Goal: Task Accomplishment & Management: Complete application form

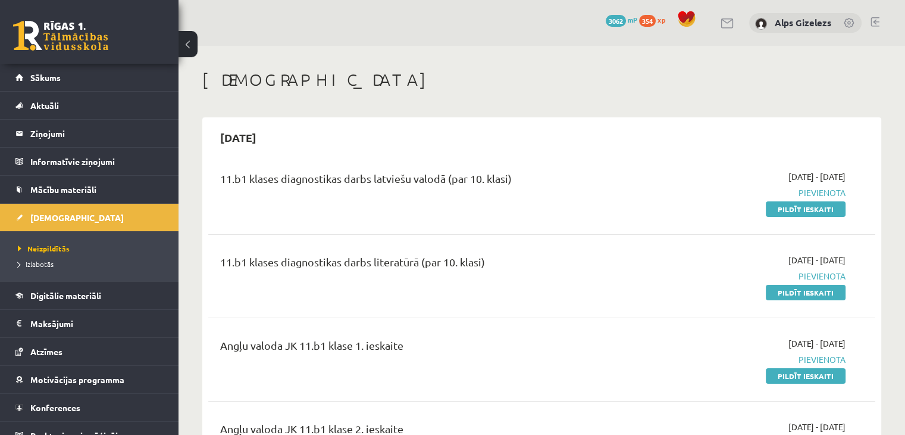
scroll to position [13, 0]
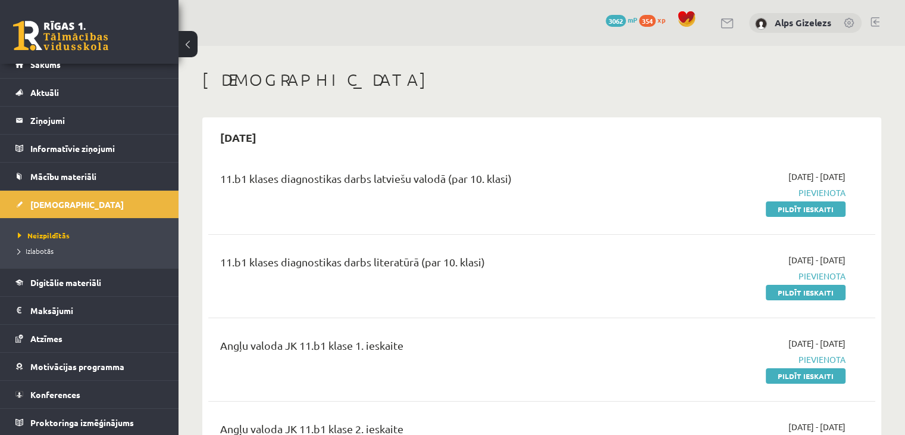
click at [610, 135] on div "[DATE]" at bounding box center [541, 137] width 667 height 28
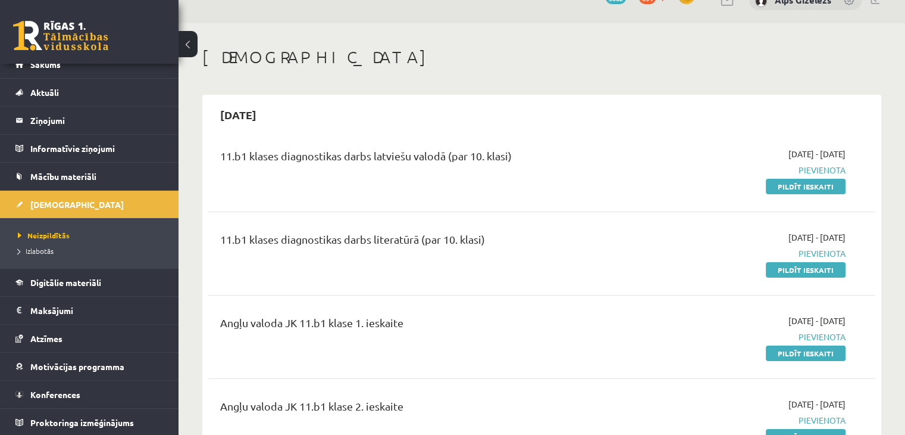
scroll to position [24, 0]
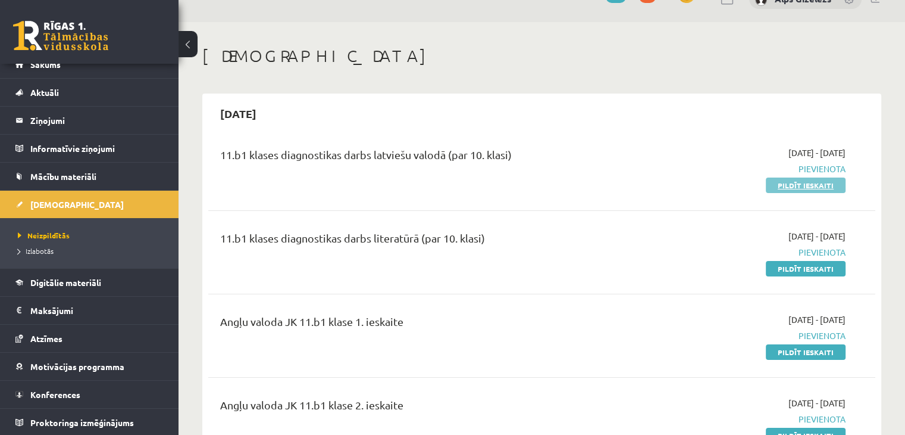
click at [795, 186] on link "Pildīt ieskaiti" at bounding box center [806, 184] width 80 height 15
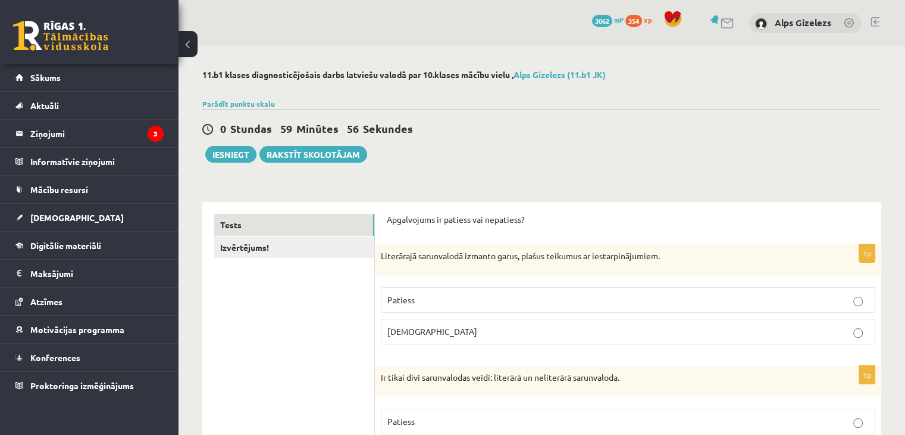
click at [545, 145] on div "0 Stundas 59 Minūtes 56 Sekundes Iesniegt Rakstīt skolotājam" at bounding box center [541, 136] width 679 height 54
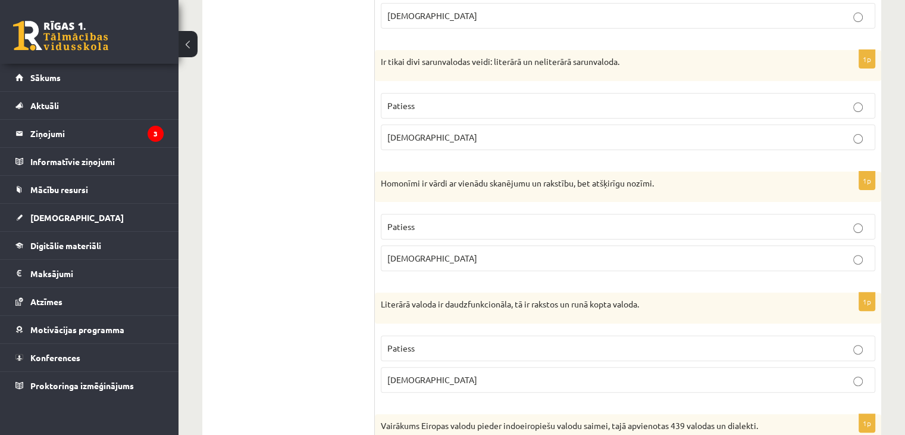
scroll to position [352, 0]
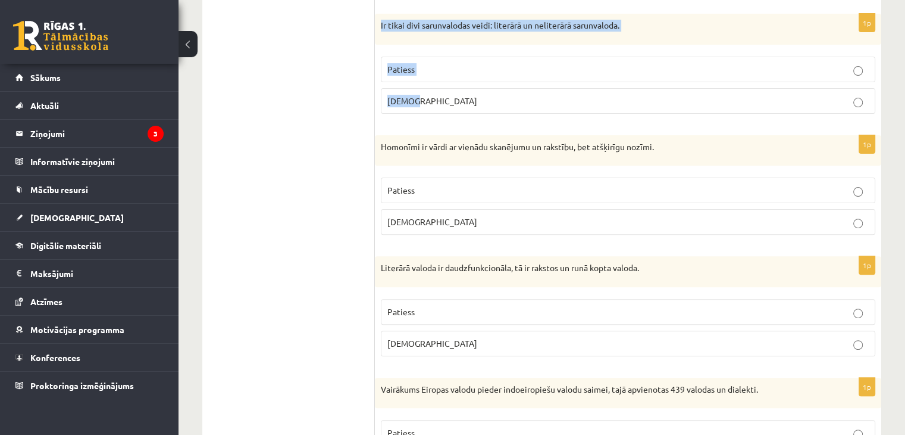
drag, startPoint x: 381, startPoint y: 24, endPoint x: 433, endPoint y: 101, distance: 92.6
click at [433, 101] on div "1p Ir tikai divi sarunvalodas veidi: literārā un neliterārā sarunvaloda. Paties…" at bounding box center [628, 69] width 507 height 110
copy div "Ir tikai divi sarunvalodas veidi: literārā un neliterārā sarunvaloda. Patiess A…"
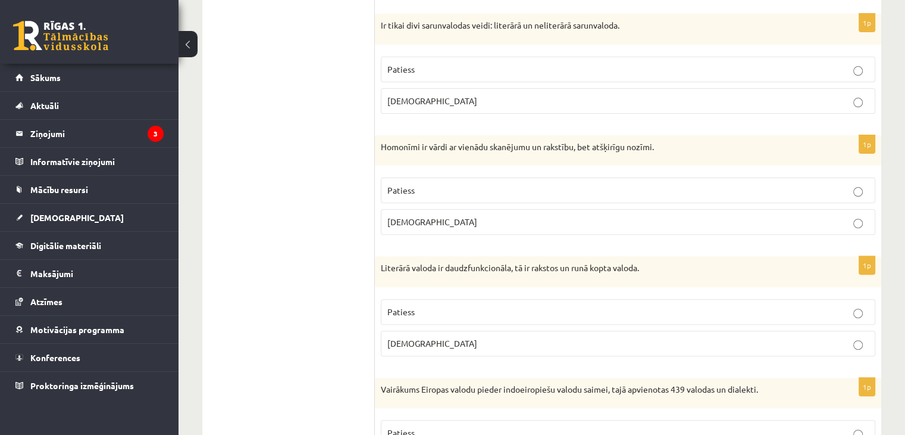
click at [421, 107] on label "Aplams" at bounding box center [628, 101] width 495 height 26
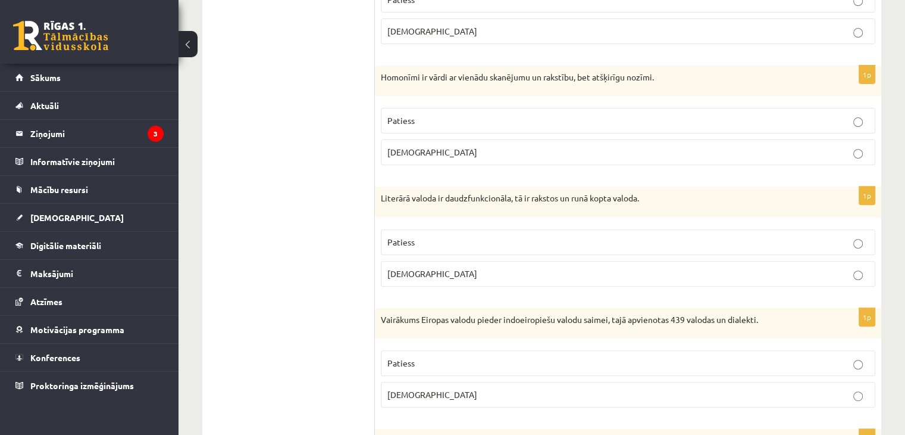
scroll to position [423, 0]
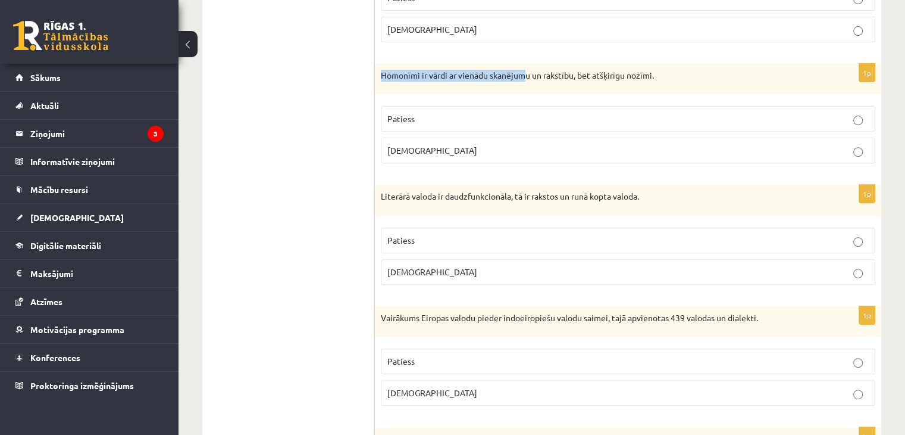
drag, startPoint x: 379, startPoint y: 70, endPoint x: 526, endPoint y: 77, distance: 147.2
click at [526, 77] on div "Homonīmi ir vārdi ar vienādu skanējumu un rakstību, bet atšķirīgu nozīmi." at bounding box center [628, 79] width 507 height 31
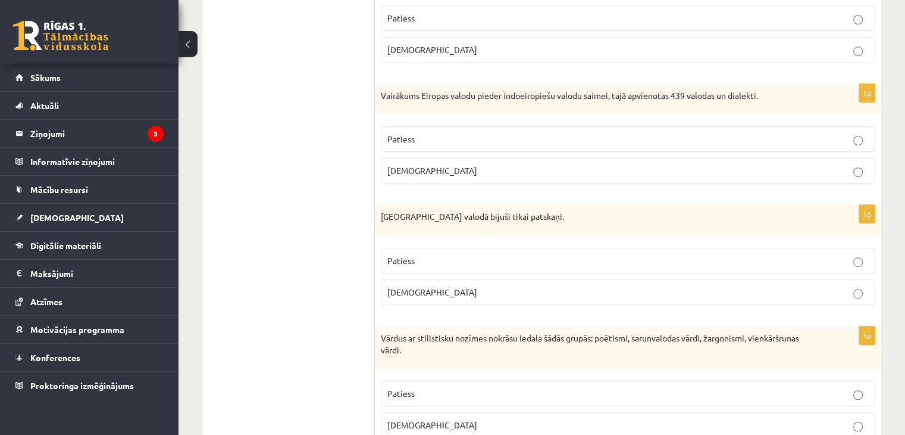
scroll to position [653, 0]
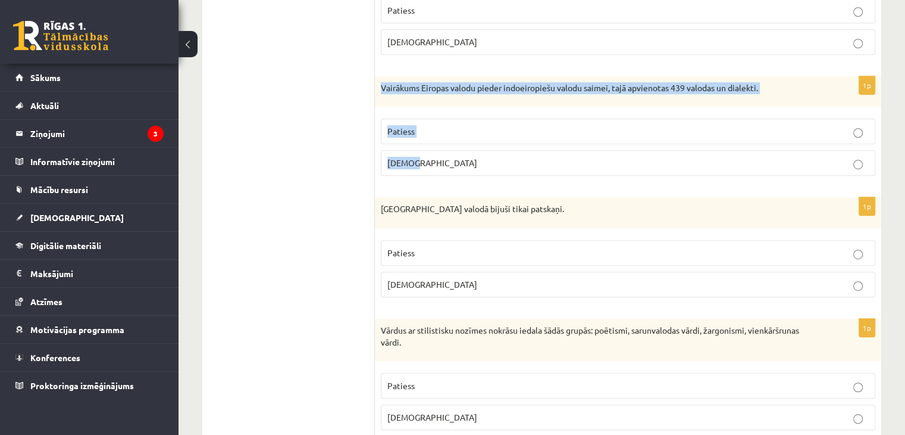
drag, startPoint x: 381, startPoint y: 84, endPoint x: 426, endPoint y: 152, distance: 82.1
click at [426, 152] on div "1p Vairākums Eiropas valodu pieder indoeiropiešu valodu saimei, tajā apvienotas…" at bounding box center [628, 131] width 507 height 110
copy div "Vairākums Eiropas valodu pieder indoeiropiešu valodu saimei, tajā apvienotas 43…"
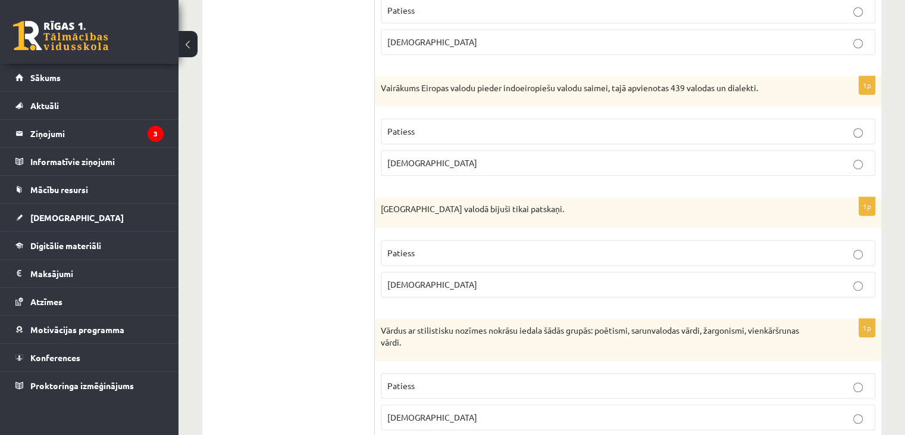
drag, startPoint x: 382, startPoint y: 205, endPoint x: 535, endPoint y: 202, distance: 153.0
click at [535, 203] on p "Pirmatnējā valodā bijuši tikai patskaņi." at bounding box center [598, 209] width 435 height 12
copy p "Pirmatnējā valodā bijuši tikai patskaņi."
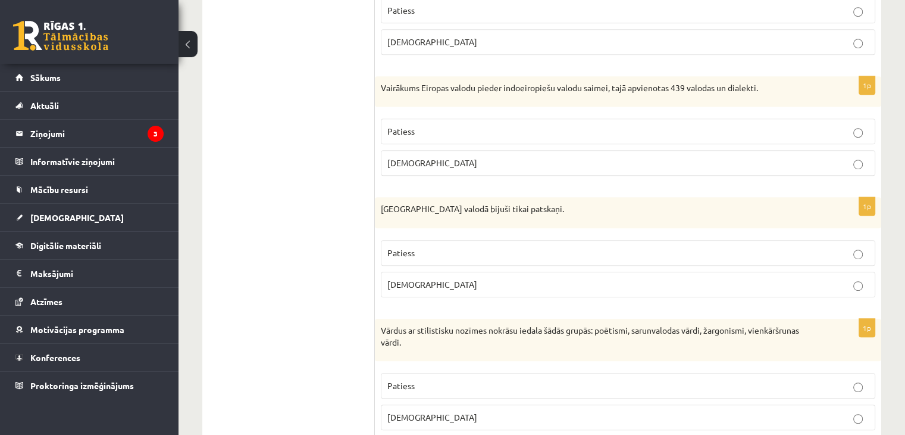
click at [508, 129] on p "Patiess" at bounding box center [629, 131] width 482 height 13
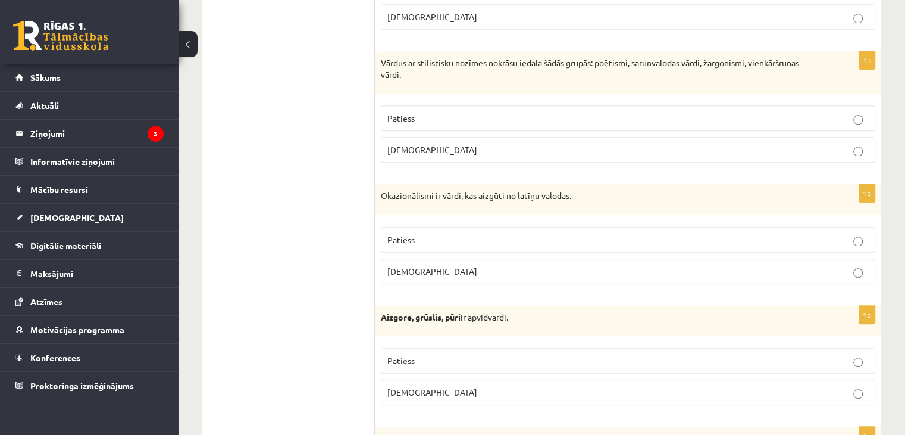
scroll to position [938, 0]
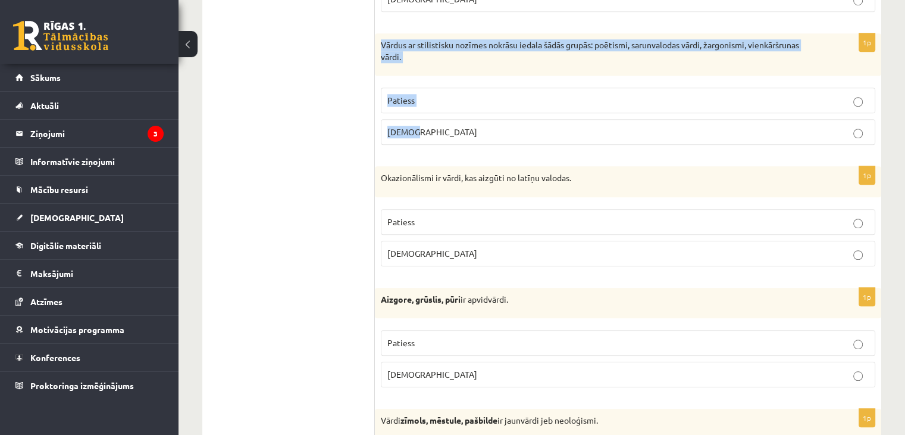
drag, startPoint x: 381, startPoint y: 37, endPoint x: 426, endPoint y: 128, distance: 101.7
click at [426, 128] on div "1p Vārdus ar stilistisku nozīmes nokrāsu iedala šādās grupās: poētismi, sarunva…" at bounding box center [628, 93] width 507 height 121
copy div "Vārdus ar stilistisku nozīmes nokrāsu iedala šādās grupās: poētismi, sarunvalod…"
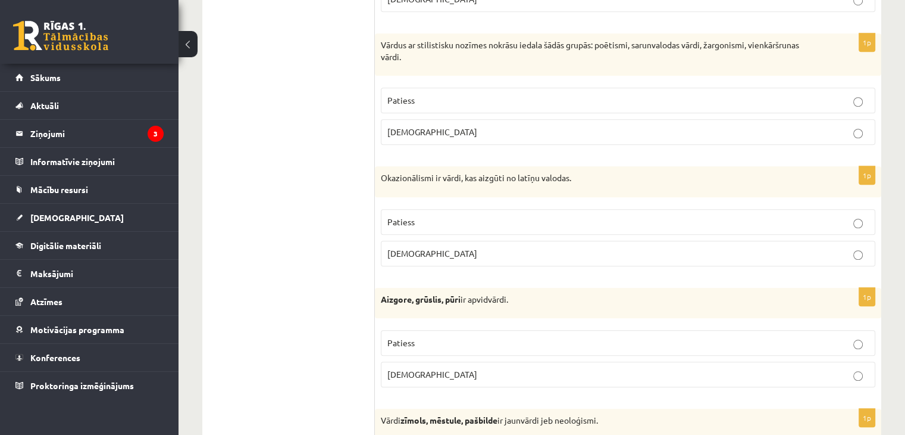
click at [424, 247] on p "Aplams" at bounding box center [629, 253] width 482 height 13
click at [429, 95] on p "Patiess" at bounding box center [629, 100] width 482 height 13
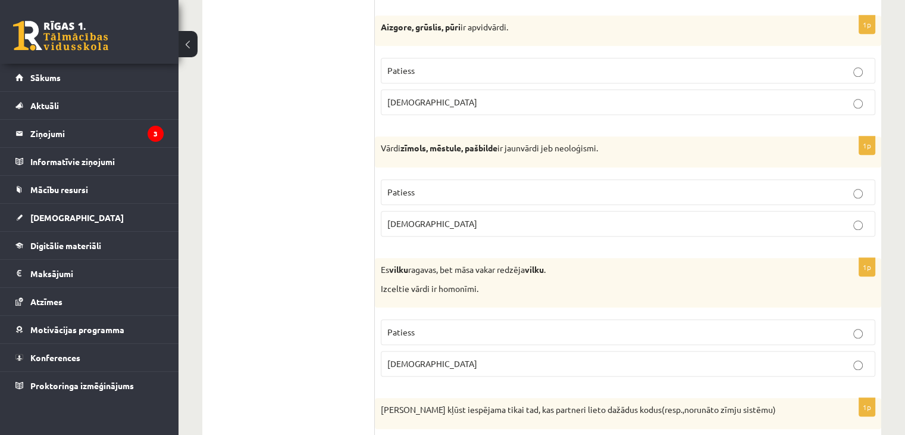
scroll to position [1214, 0]
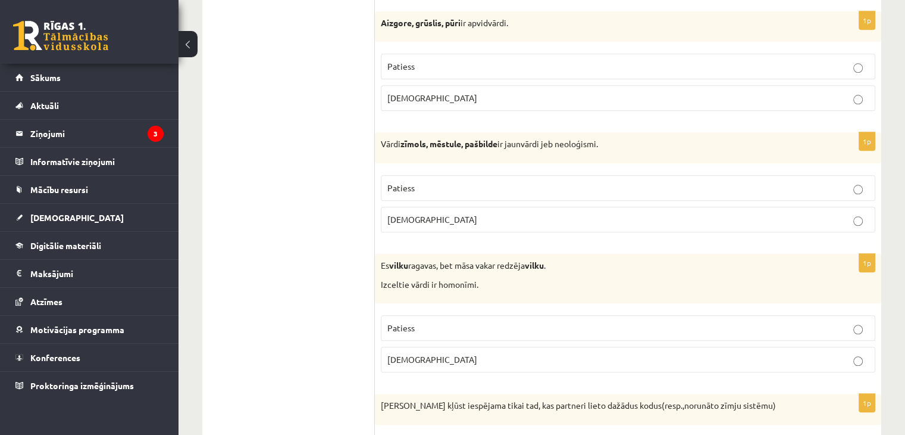
click at [398, 61] on span "Patiess" at bounding box center [401, 66] width 27 height 11
drag, startPoint x: 380, startPoint y: 16, endPoint x: 413, endPoint y: 25, distance: 34.5
click at [413, 25] on div "Aizgore, grūslis, pūri ir apvidvārdi." at bounding box center [628, 26] width 507 height 31
copy strong "Aizgore,"
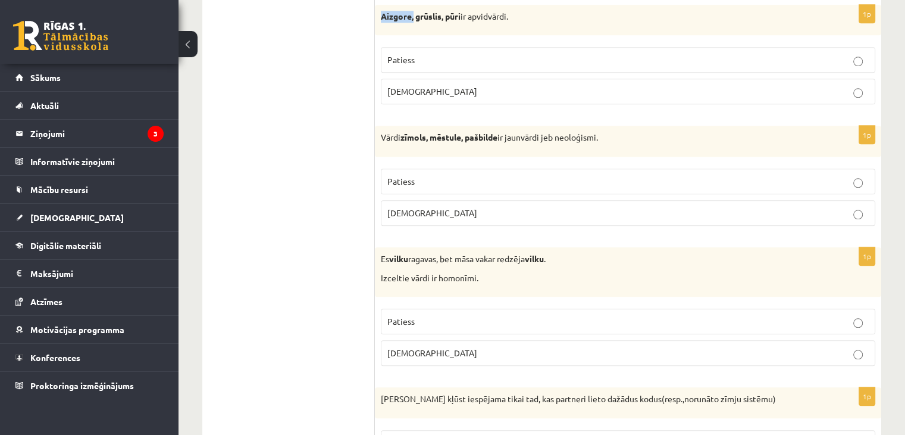
scroll to position [1220, 0]
click at [423, 179] on p "Patiess" at bounding box center [629, 182] width 482 height 13
click at [428, 18] on p "Aizgore, grūslis, pūri ir apvidvārdi." at bounding box center [598, 17] width 435 height 12
click at [431, 13] on strong "Aizgore, grūslis, pūri" at bounding box center [421, 16] width 80 height 11
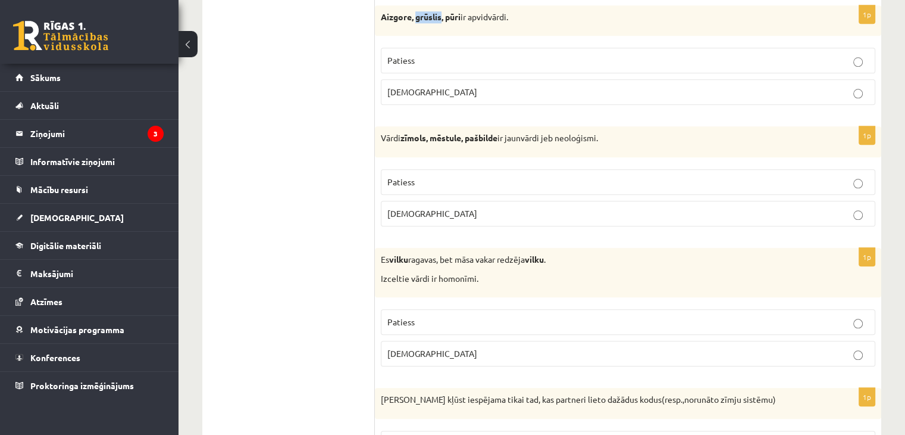
copy strong "grūslis"
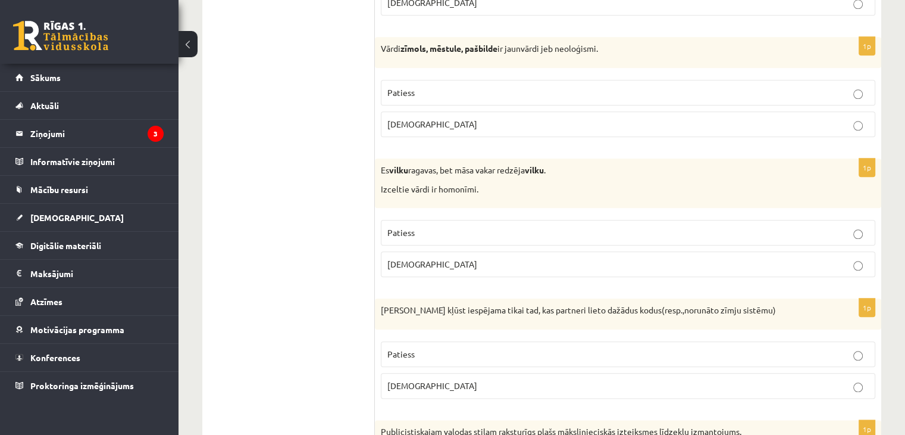
scroll to position [1314, 0]
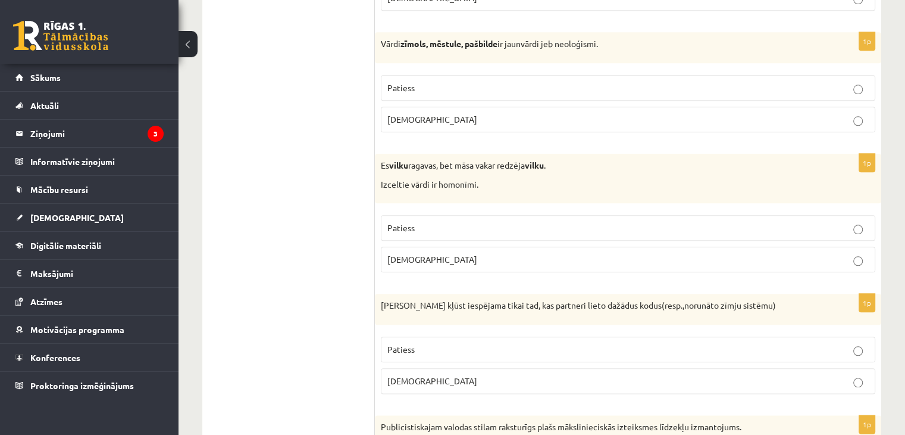
click at [448, 222] on p "Patiess" at bounding box center [629, 227] width 482 height 13
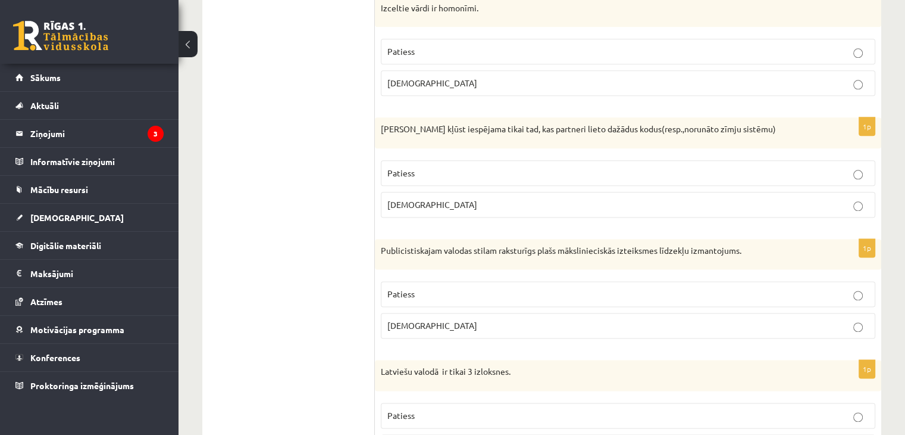
scroll to position [1486, 0]
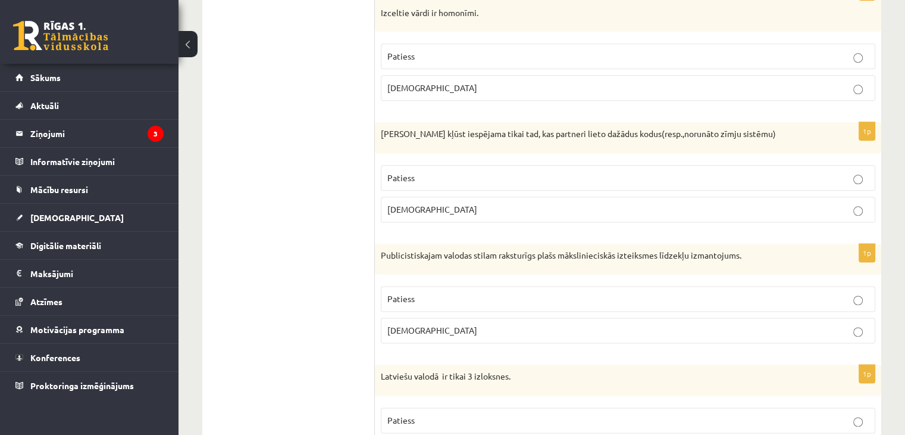
click at [549, 296] on p "Patiess" at bounding box center [629, 298] width 482 height 13
click at [411, 204] on span "Aplams" at bounding box center [433, 209] width 90 height 11
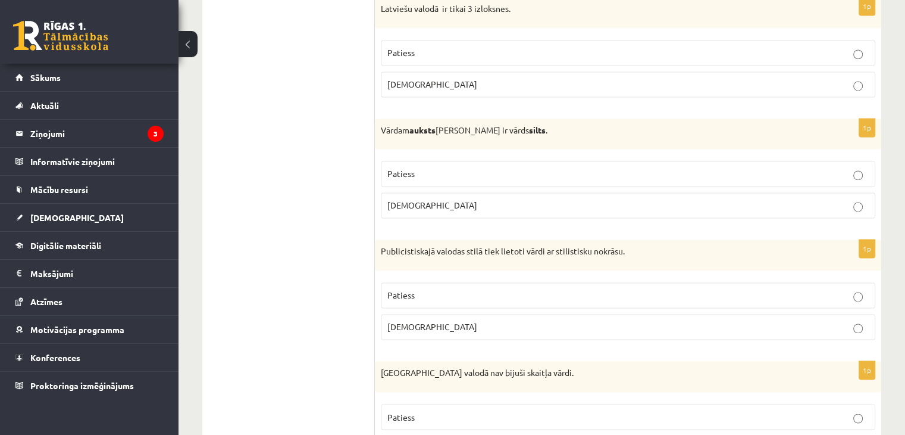
scroll to position [1803, 0]
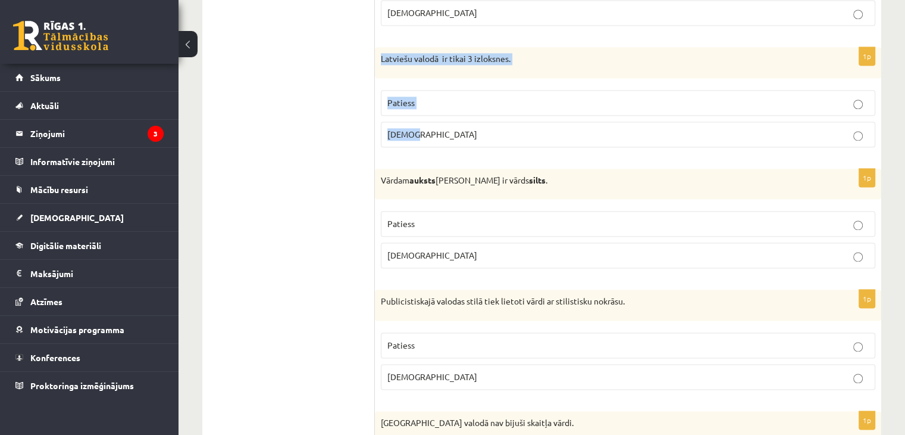
drag, startPoint x: 380, startPoint y: 49, endPoint x: 427, endPoint y: 124, distance: 88.4
click at [427, 124] on div "1p Latviešu valodā ir tikai 3 izloksnes. Patiess Aplams" at bounding box center [628, 102] width 507 height 110
copy div "Latviešu valodā ir tikai 3 izloksnes. Patiess Aplams"
click at [319, 248] on ul "Tests Izvērtējums!" at bounding box center [294, 262] width 161 height 3704
click at [402, 219] on span "Patiess" at bounding box center [401, 223] width 27 height 11
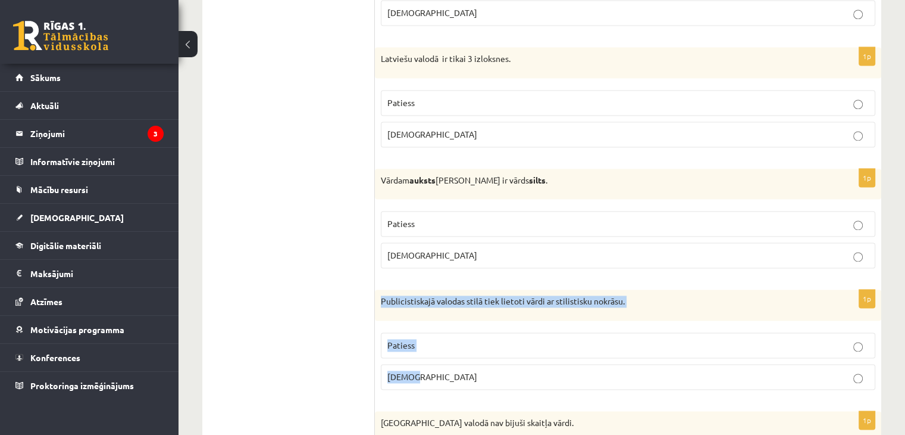
drag, startPoint x: 381, startPoint y: 291, endPoint x: 438, endPoint y: 367, distance: 95.3
click at [438, 367] on div "1p Publicistiskajā valodas stilā tiek lietoti vārdi ar stilistisku nokrāsu. Pat…" at bounding box center [628, 344] width 507 height 110
copy div "Publicistiskajā valodas stilā tiek lietoti vārdi ar stilistisku nokrāsu. Paties…"
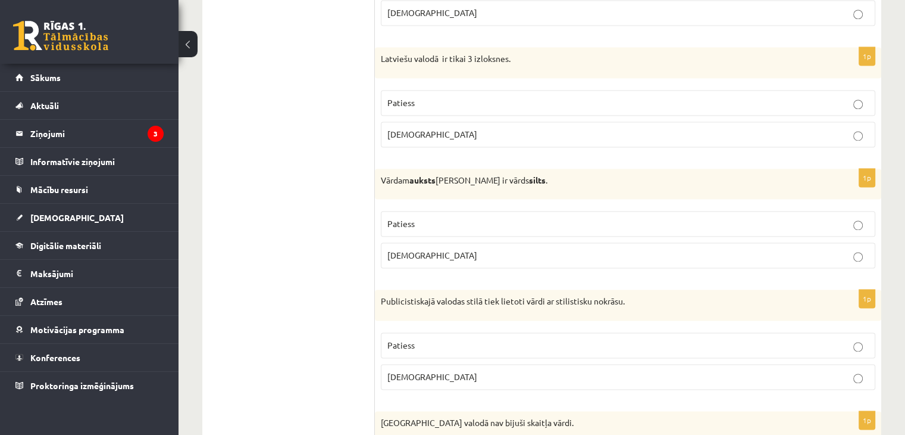
click at [278, 265] on ul "Tests Izvērtējums!" at bounding box center [294, 262] width 161 height 3704
click at [401, 132] on p "Aplams" at bounding box center [629, 134] width 482 height 13
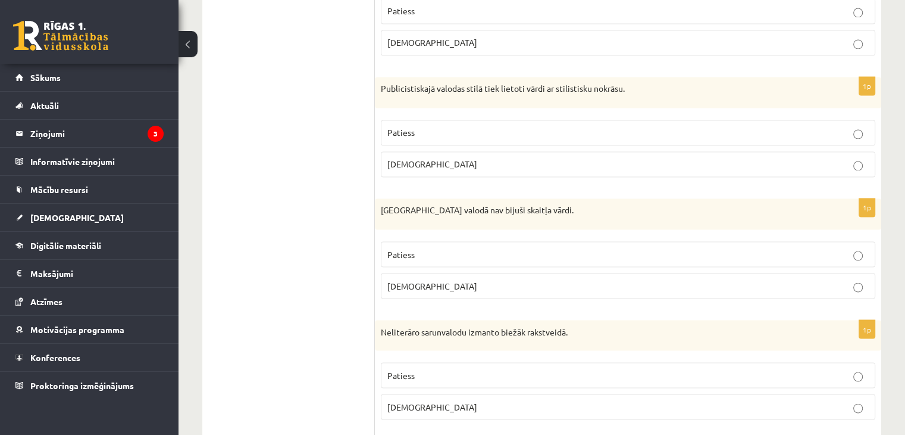
scroll to position [2029, 0]
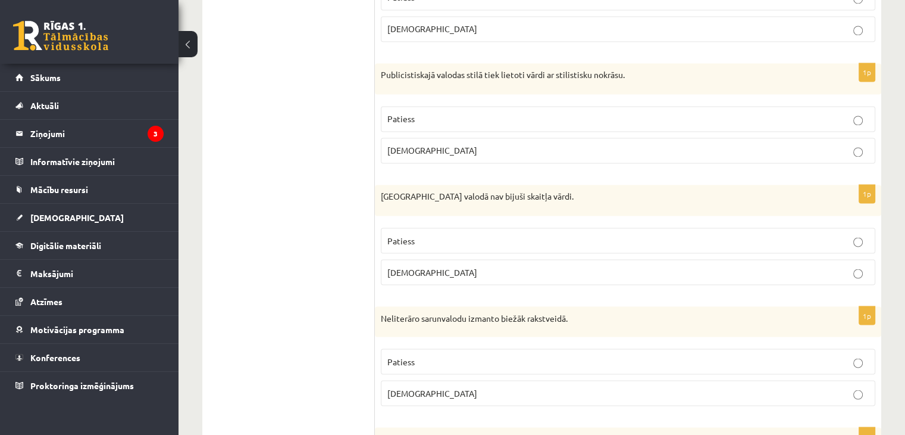
click at [602, 114] on p "Patiess" at bounding box center [629, 119] width 482 height 13
drag, startPoint x: 380, startPoint y: 186, endPoint x: 438, endPoint y: 267, distance: 99.4
click at [438, 267] on div "1p Pirmatnējā valodā nav bijuši skaitļa vārdi. Patiess Aplams" at bounding box center [628, 240] width 507 height 110
copy div "Pirmatnējā valodā nav bijuši skaitļa vārdi. Patiess Aplams"
click at [332, 220] on ul "Tests Izvērtējums!" at bounding box center [294, 36] width 161 height 3704
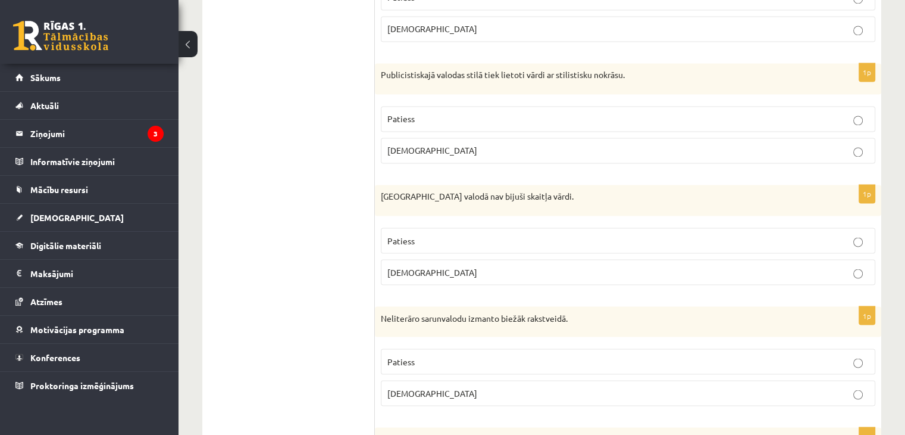
click at [408, 266] on span "Aplams" at bounding box center [433, 271] width 90 height 11
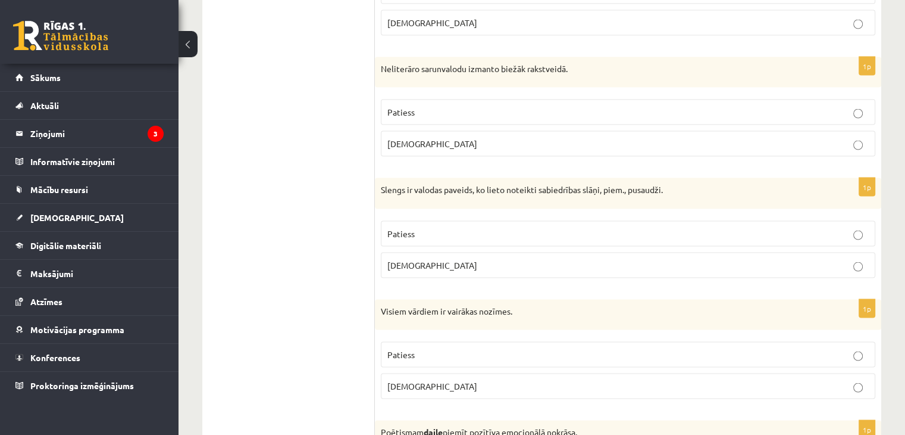
scroll to position [2292, 0]
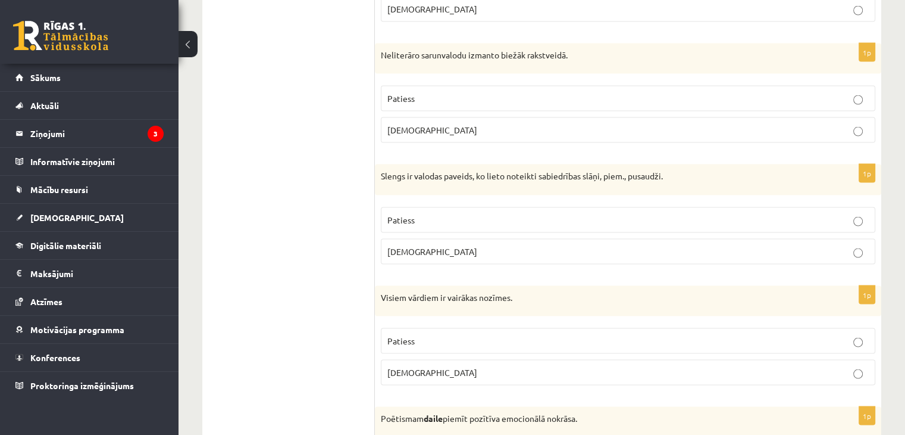
click at [407, 124] on span "Aplams" at bounding box center [433, 129] width 90 height 11
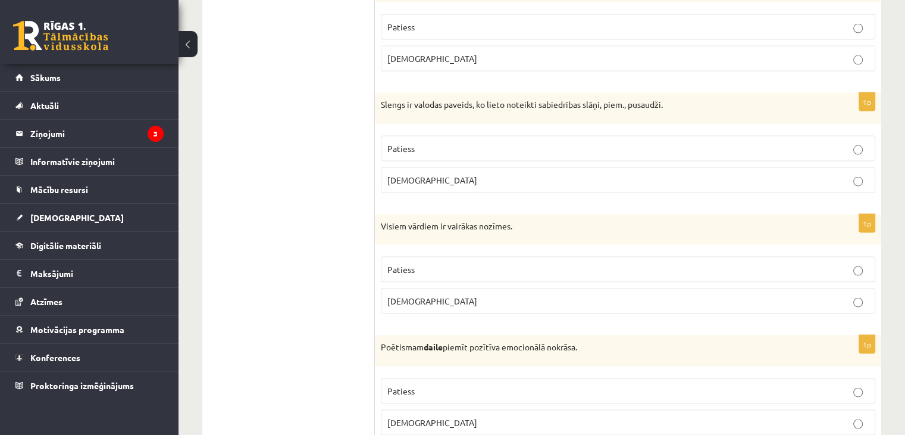
scroll to position [2391, 0]
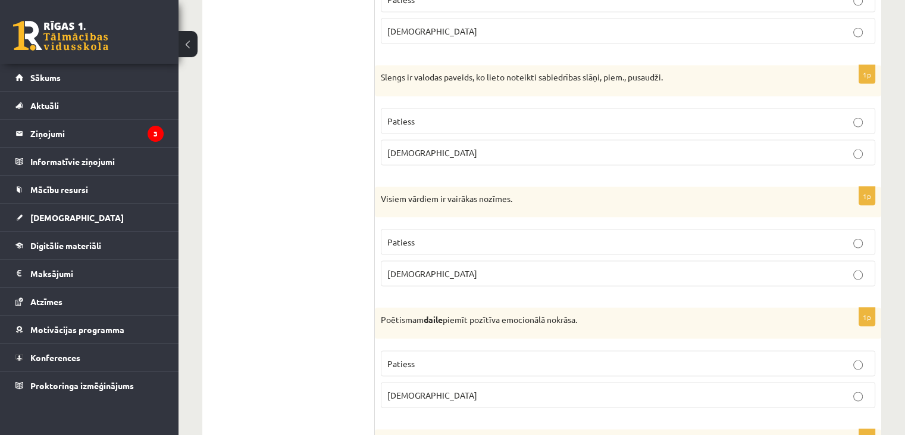
click at [453, 115] on p "Patiess" at bounding box center [629, 121] width 482 height 13
click at [380, 187] on div "Visiem vārdiem ir vairākas nozīmes." at bounding box center [628, 202] width 507 height 31
click at [402, 270] on p "Aplams" at bounding box center [629, 273] width 482 height 13
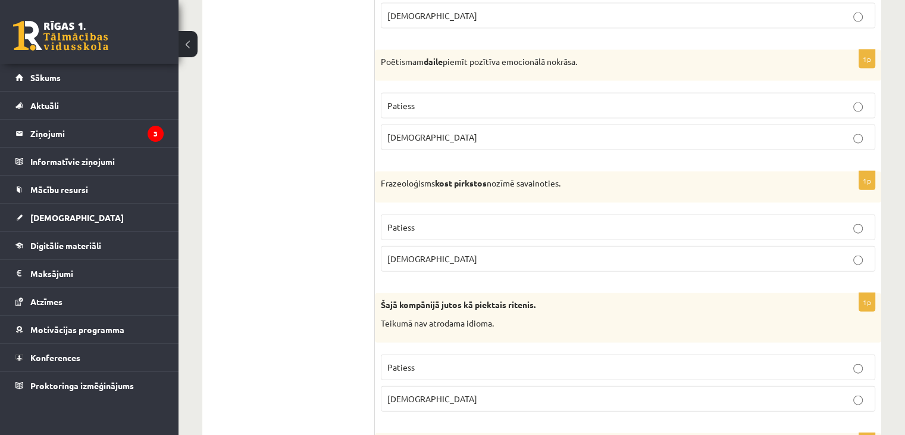
scroll to position [2653, 0]
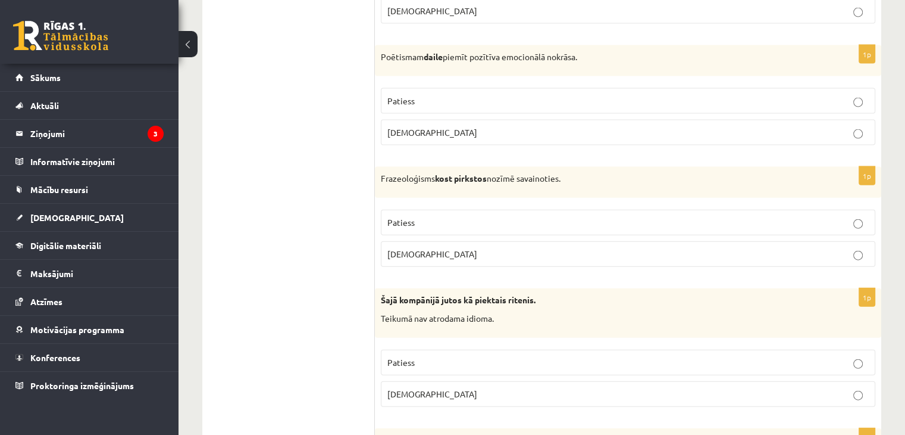
click at [402, 95] on span "Patiess" at bounding box center [401, 100] width 27 height 11
click at [413, 248] on span "Aplams" at bounding box center [433, 253] width 90 height 11
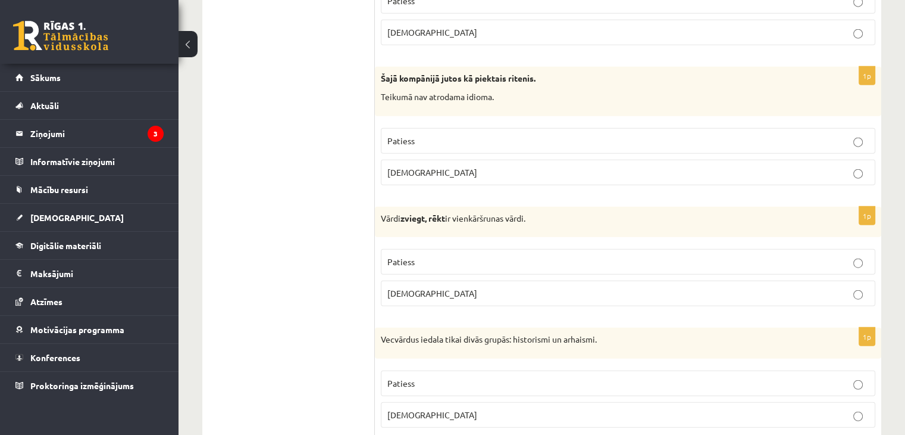
scroll to position [2880, 0]
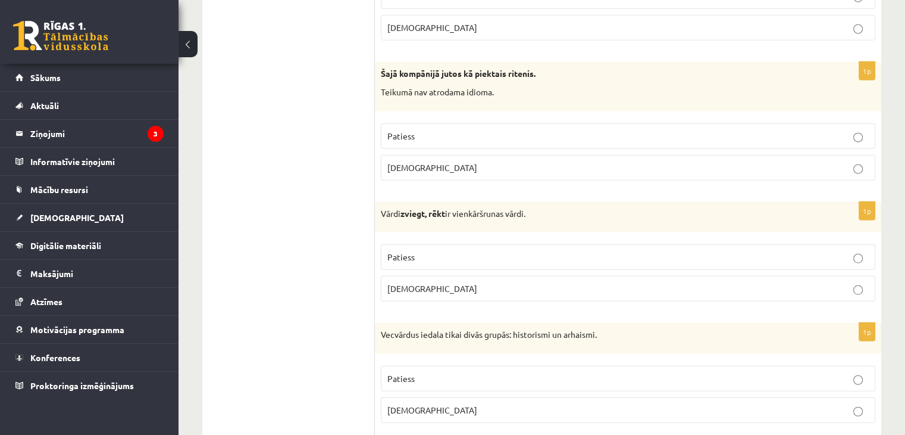
click at [483, 86] on p "Teikumā nav atrodama idioma." at bounding box center [598, 92] width 435 height 12
copy p "idioma"
click at [403, 162] on span "Aplams" at bounding box center [433, 167] width 90 height 11
click at [419, 251] on p "Patiess" at bounding box center [629, 257] width 482 height 13
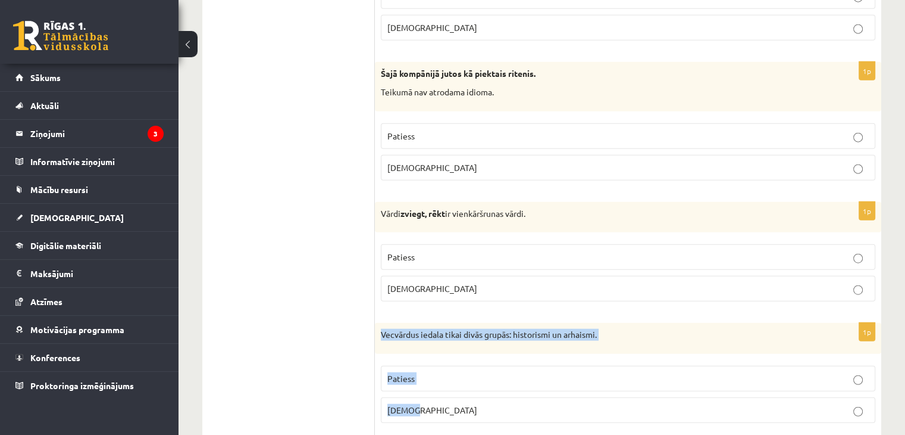
drag, startPoint x: 380, startPoint y: 322, endPoint x: 430, endPoint y: 396, distance: 88.8
click at [430, 396] on div "1p Vecvārdus iedala tikai divās grupās: historismi un arhaismi. Patiess Aplams" at bounding box center [628, 378] width 507 height 110
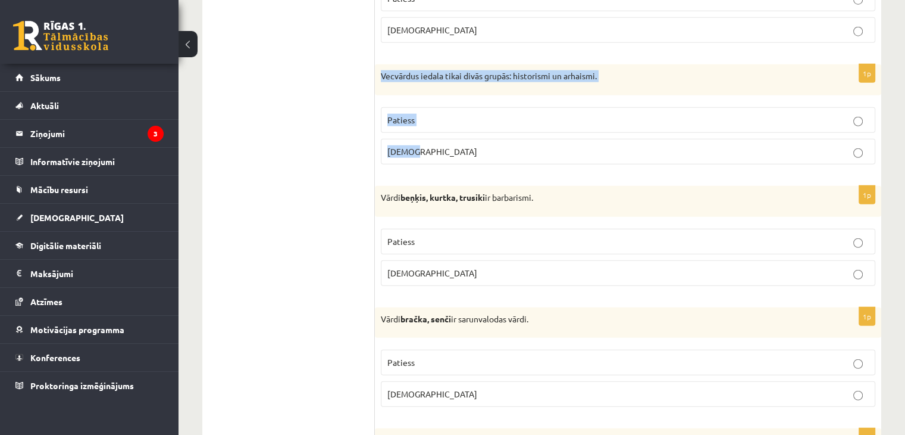
scroll to position [3142, 0]
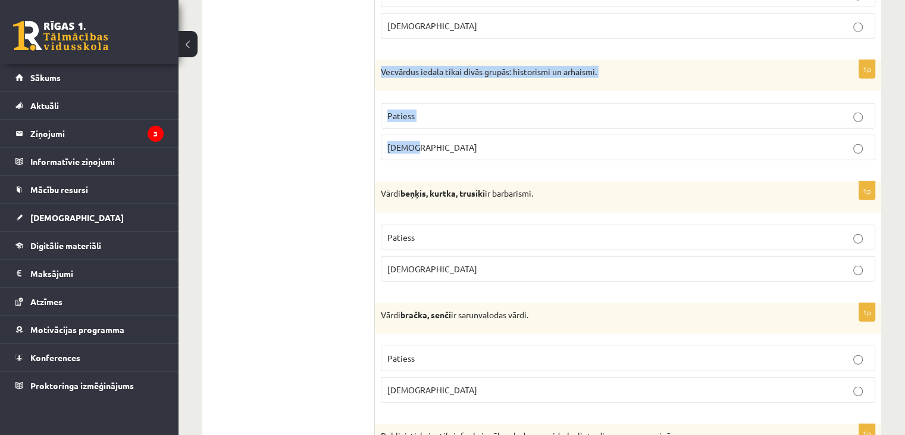
click at [497, 110] on p "Patiess" at bounding box center [629, 116] width 482 height 13
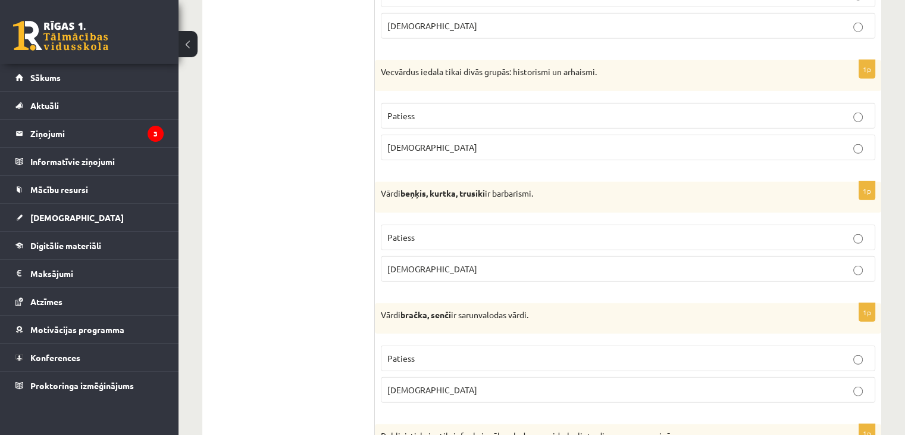
click at [421, 231] on p "Patiess" at bounding box center [629, 237] width 482 height 13
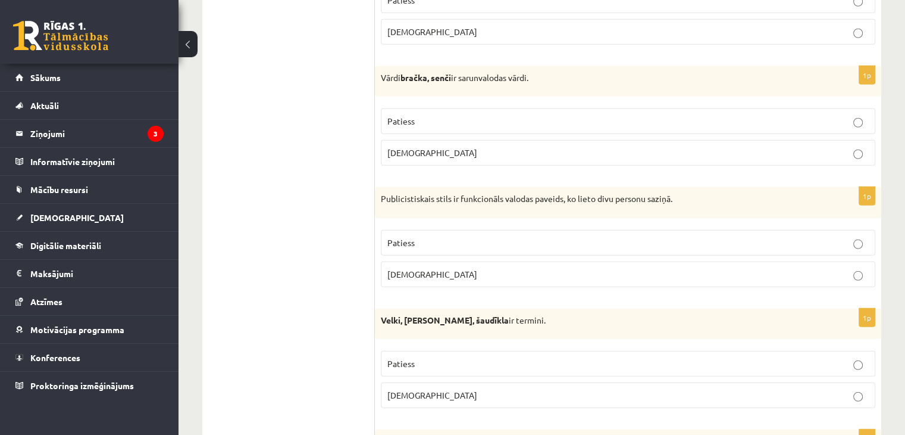
scroll to position [3380, 0]
click at [423, 114] on p "Patiess" at bounding box center [629, 120] width 482 height 13
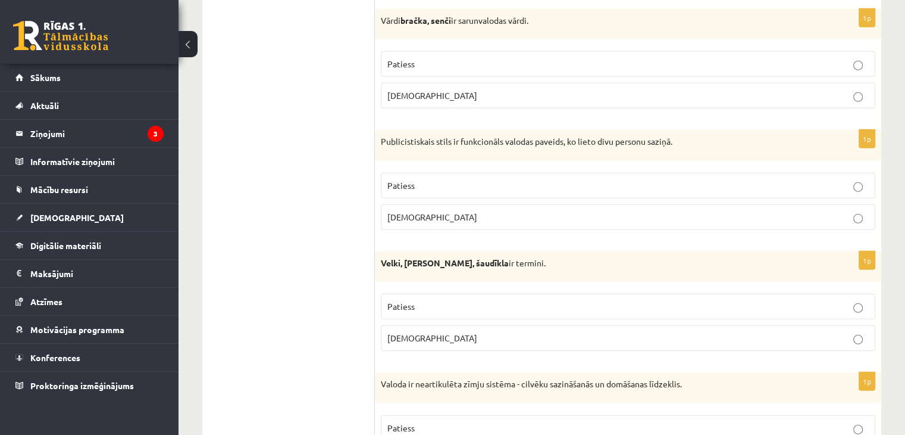
scroll to position [3452, 0]
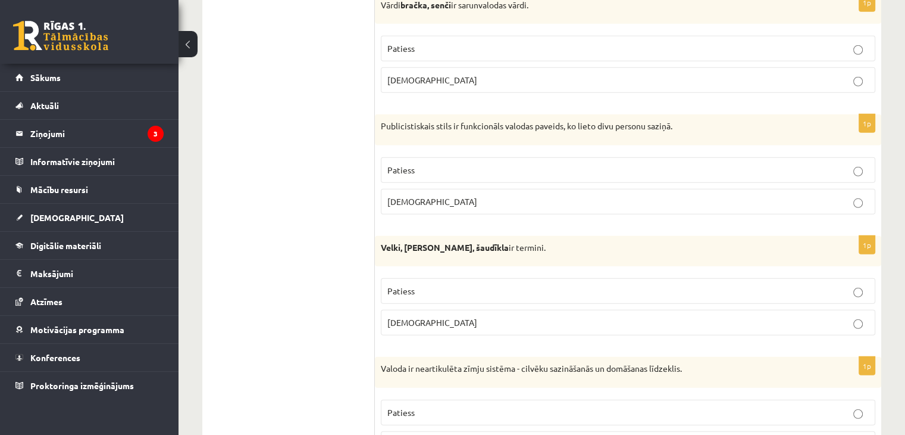
click at [398, 196] on span "Aplams" at bounding box center [433, 201] width 90 height 11
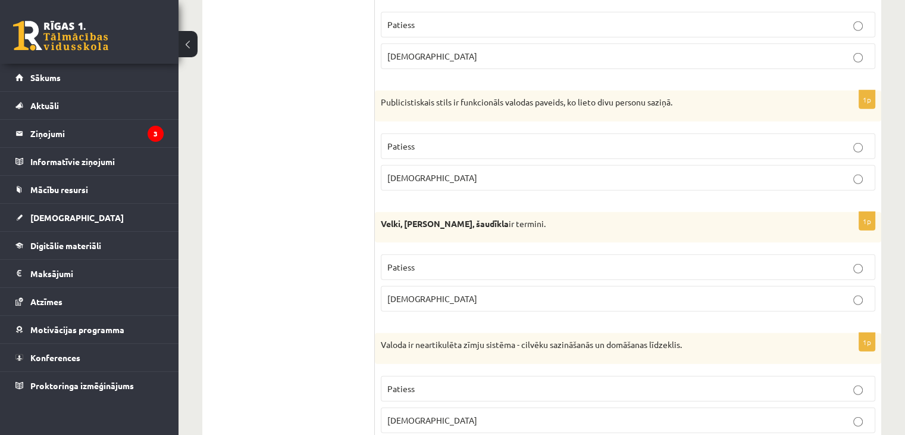
scroll to position [3505, 0]
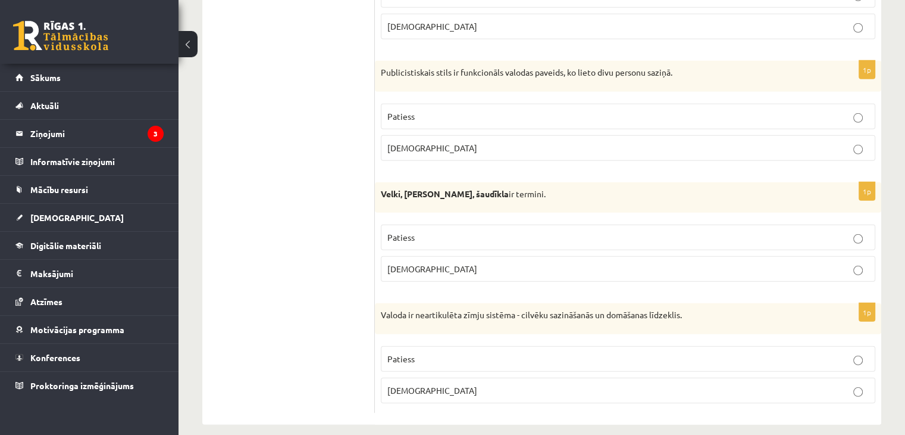
click at [438, 188] on strong "Velki, meti, šaudīkla" at bounding box center [445, 193] width 128 height 11
click at [424, 263] on p "Aplams" at bounding box center [629, 269] width 482 height 13
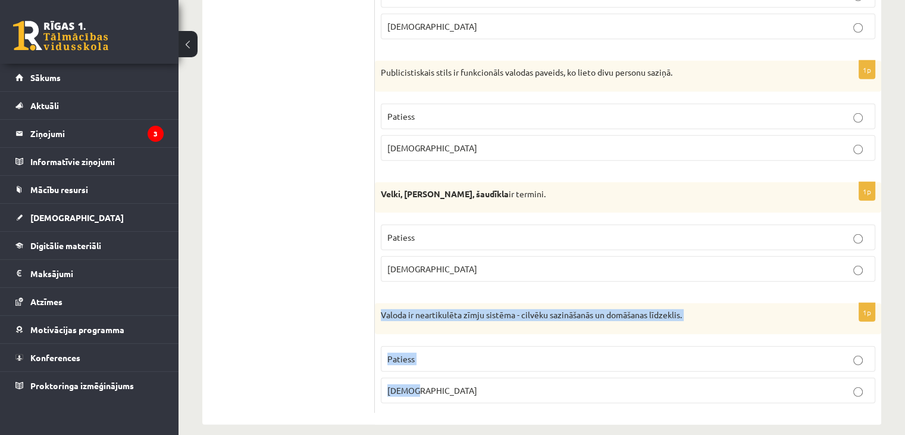
drag, startPoint x: 381, startPoint y: 301, endPoint x: 423, endPoint y: 370, distance: 81.5
click at [423, 370] on div "1p Valoda ir neartikulēta zīmju sistēma - cilvēku sazināšanās un domāšanas līdz…" at bounding box center [628, 358] width 507 height 110
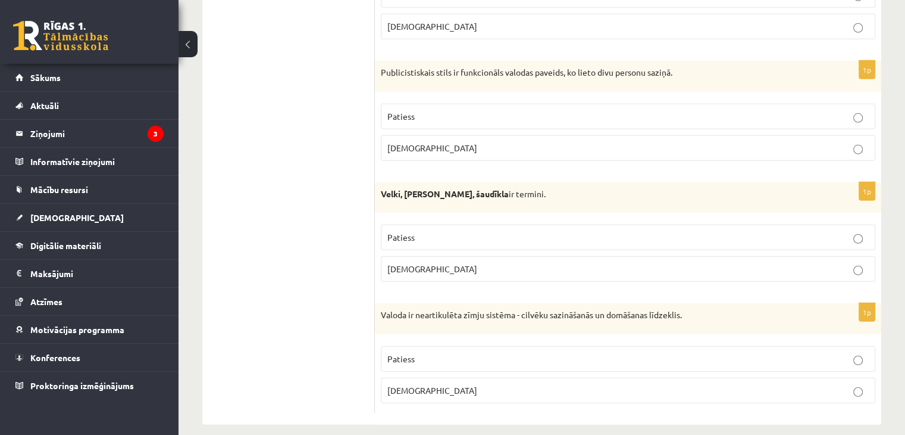
click at [396, 384] on p "Aplams" at bounding box center [629, 390] width 482 height 13
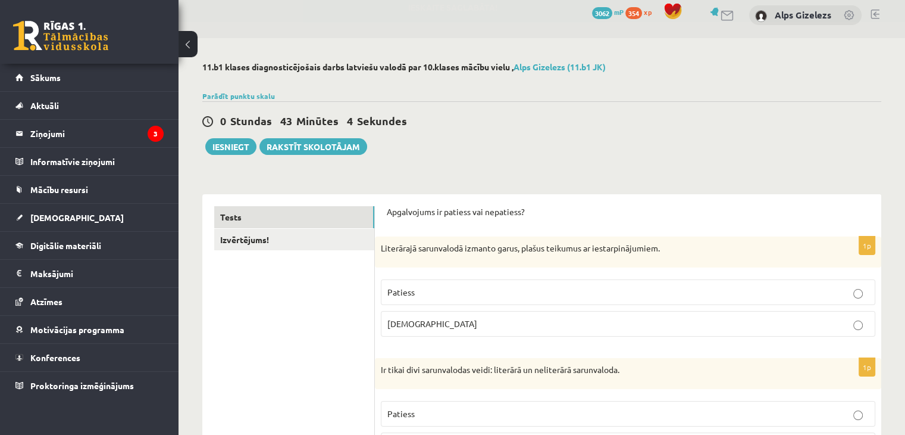
scroll to position [0, 0]
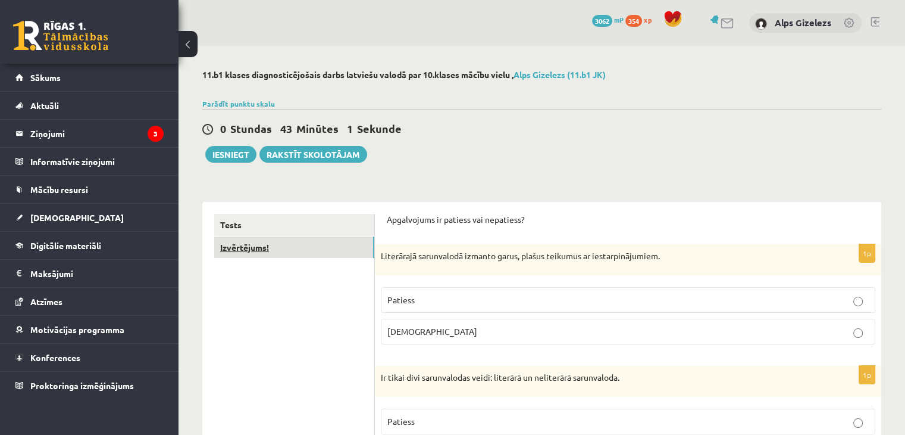
click at [262, 248] on link "Izvērtējums!" at bounding box center [294, 247] width 160 height 22
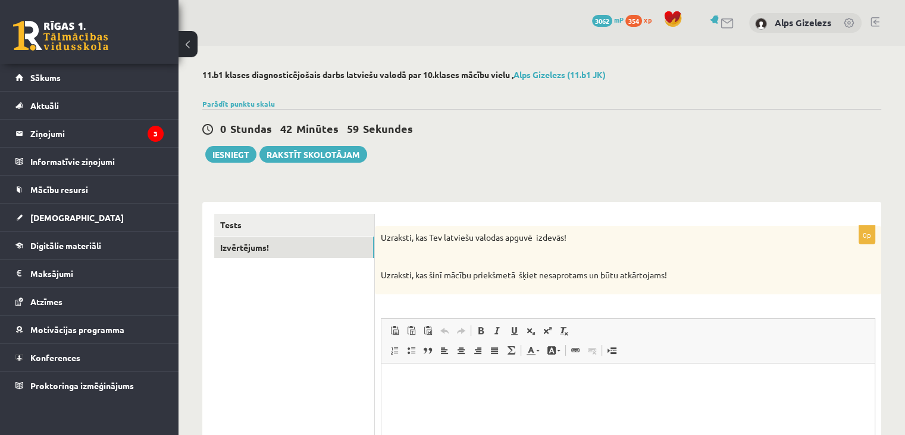
click at [285, 311] on ul "Tests Izvērtējums!" at bounding box center [294, 390] width 161 height 352
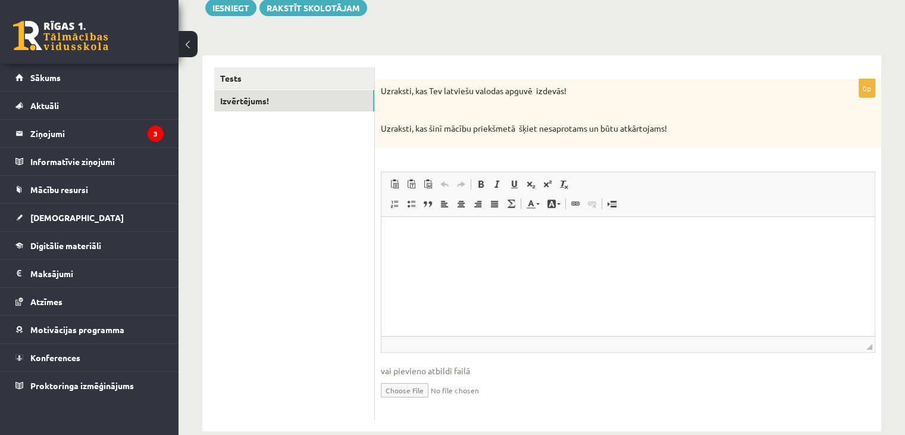
scroll to position [167, 0]
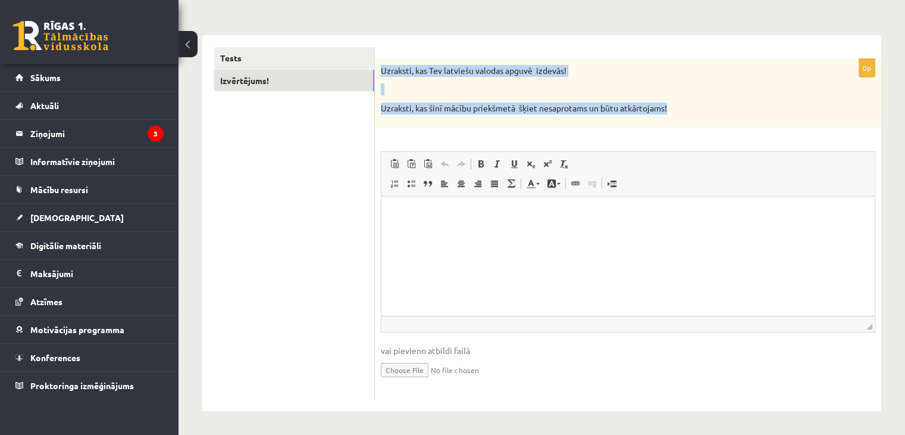
drag, startPoint x: 382, startPoint y: 70, endPoint x: 672, endPoint y: 106, distance: 292.1
click at [672, 106] on div "Uzraksti, kas Tev latviešu valodas apguvē izdevās! Uzraksti, kas šinī mācību pr…" at bounding box center [628, 93] width 507 height 68
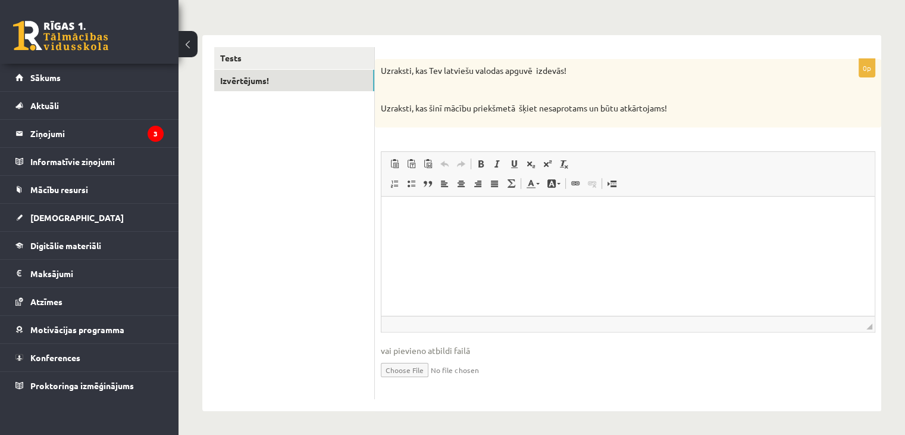
click at [276, 321] on ul "Tests Izvērtējums!" at bounding box center [294, 223] width 161 height 352
click at [413, 232] on html at bounding box center [629, 214] width 494 height 36
paste body "Визуальный текстовый редактор, wiswyg-editor-user-answer-47024939472820"
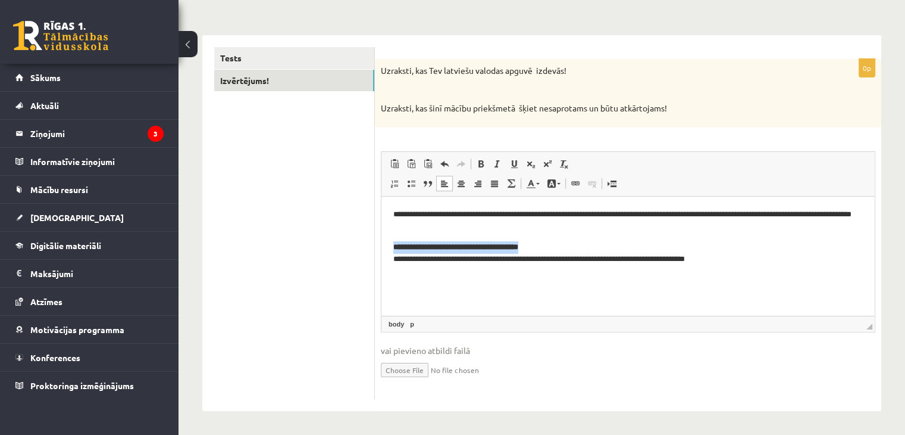
drag, startPoint x: 394, startPoint y: 245, endPoint x: 574, endPoint y: 235, distance: 181.2
click at [574, 235] on body "**********" at bounding box center [629, 236] width 470 height 57
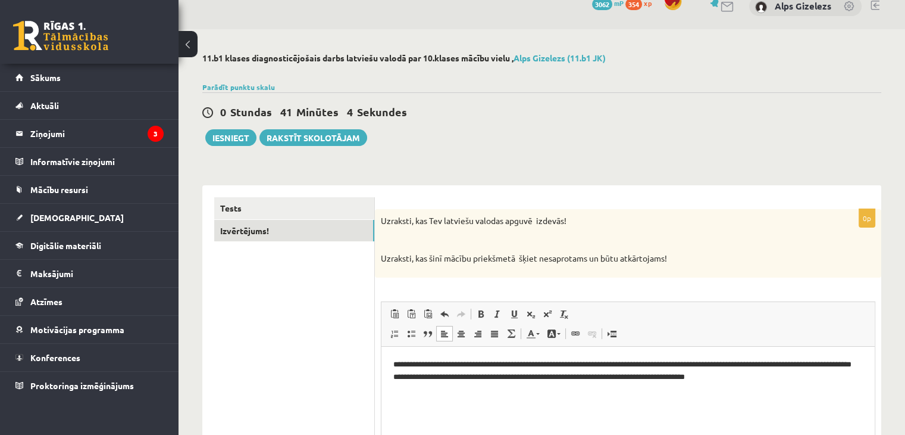
scroll to position [14, 0]
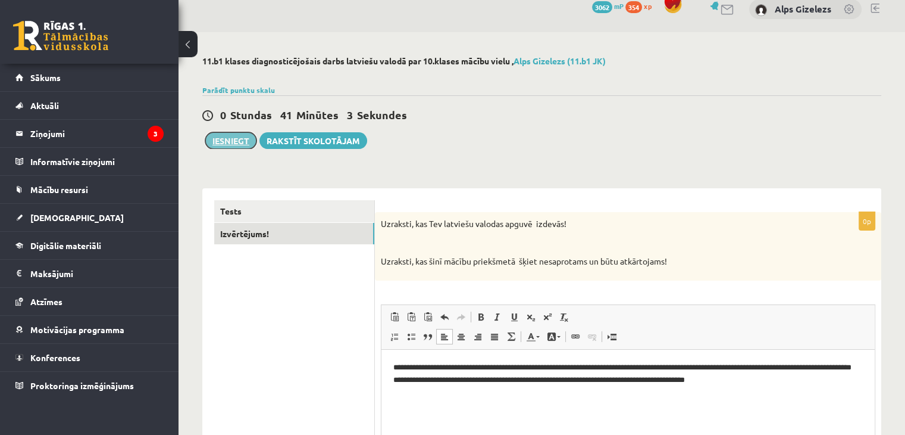
click at [229, 137] on button "Iesniegt" at bounding box center [230, 140] width 51 height 17
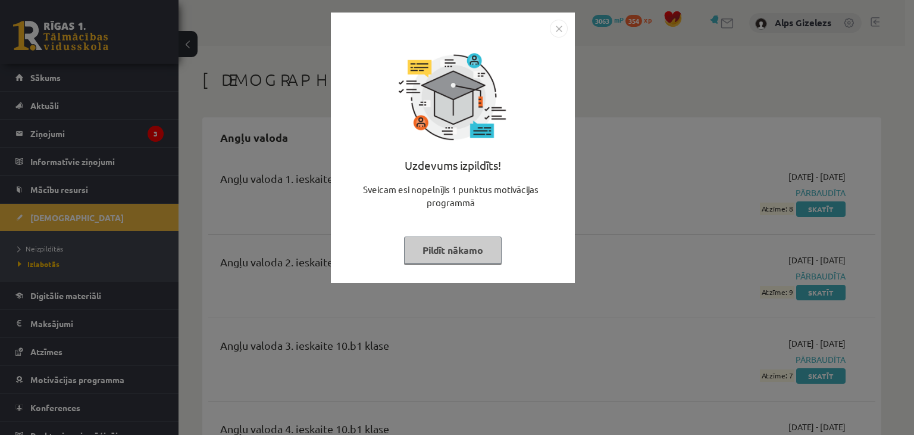
click at [459, 252] on button "Pildīt nākamo" at bounding box center [453, 249] width 98 height 27
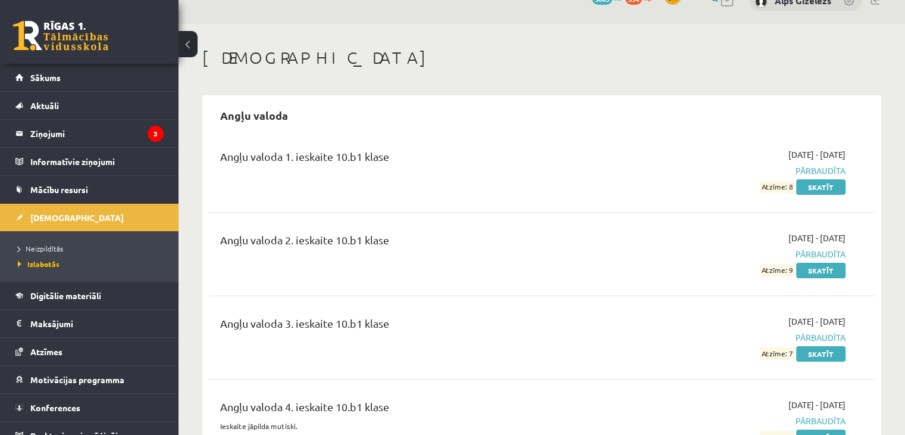
scroll to position [24, 0]
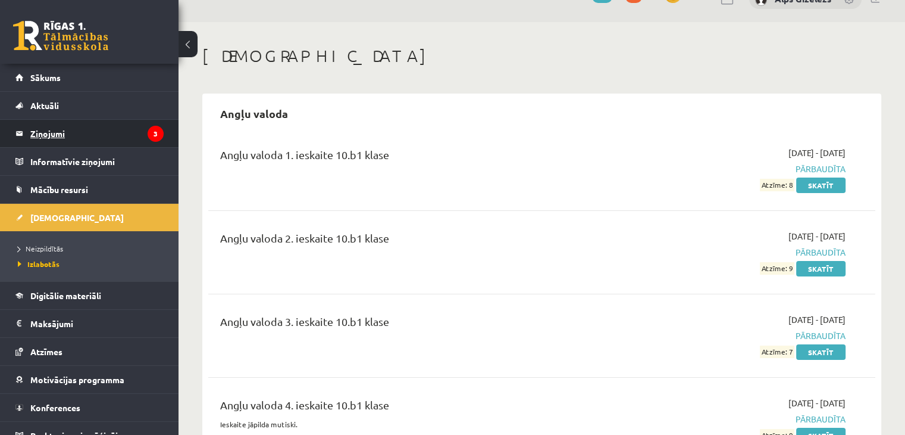
click at [138, 128] on legend "Ziņojumi 3" at bounding box center [96, 133] width 133 height 27
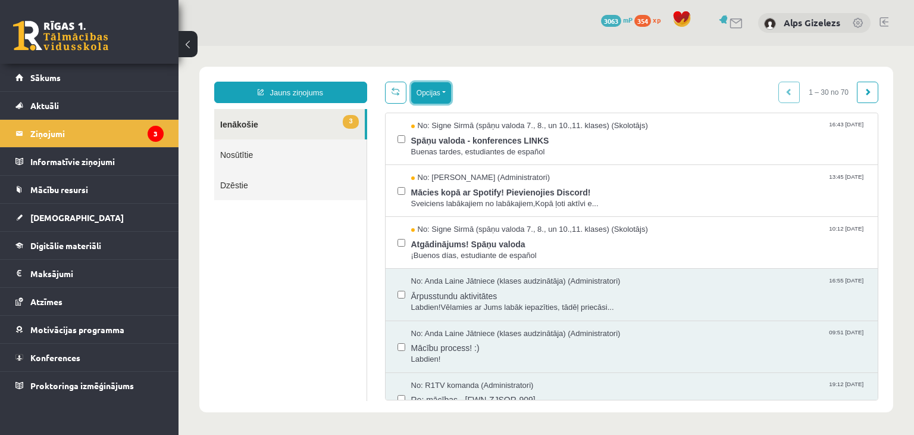
click at [426, 91] on button "Opcijas" at bounding box center [431, 92] width 40 height 21
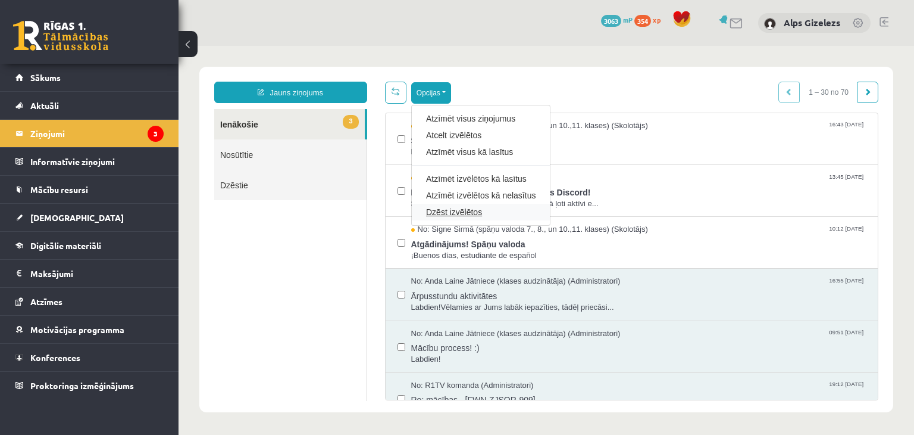
click at [439, 210] on link "Dzēst izvēlētos" at bounding box center [481, 212] width 110 height 12
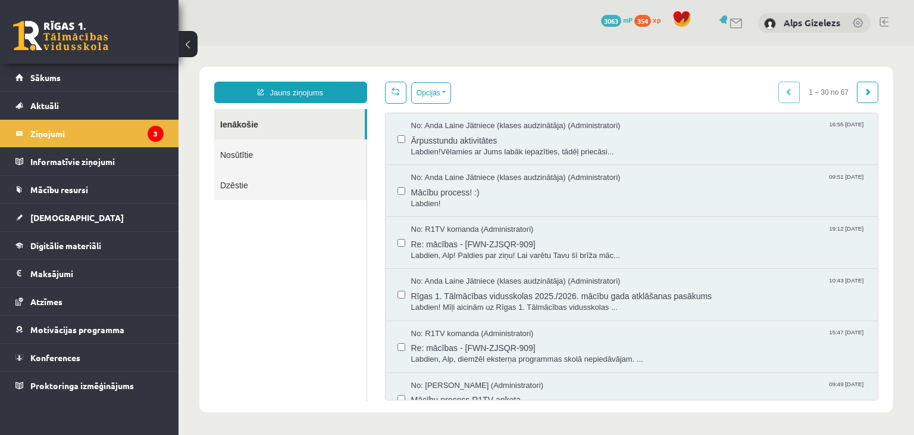
click at [329, 243] on ul "Ienākošie Nosūtītie Dzēstie" at bounding box center [290, 255] width 153 height 292
click at [63, 136] on legend "Ziņojumi 3" at bounding box center [96, 133] width 133 height 27
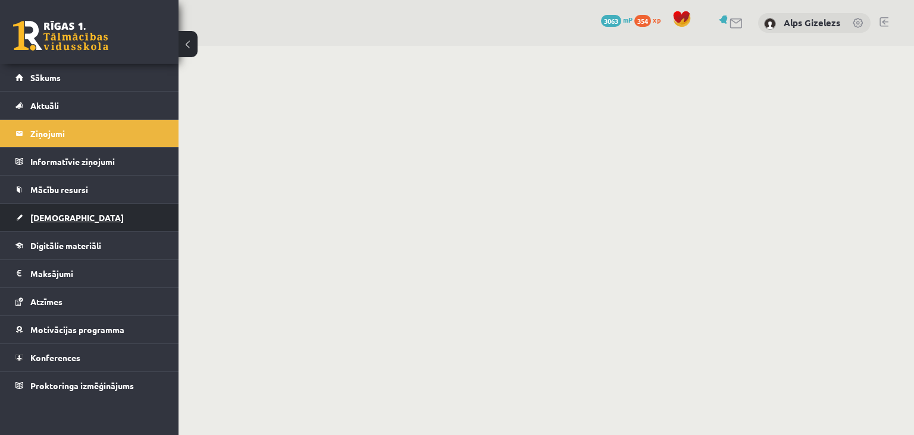
click at [47, 217] on span "[DEMOGRAPHIC_DATA]" at bounding box center [76, 217] width 93 height 11
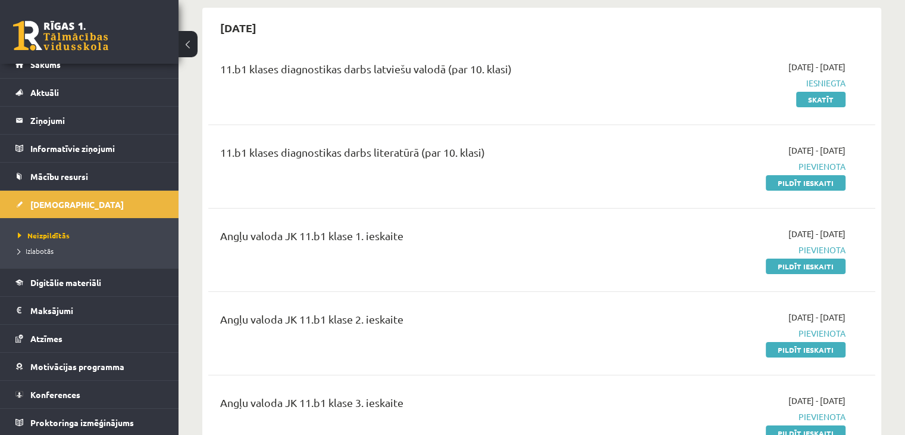
scroll to position [119, 0]
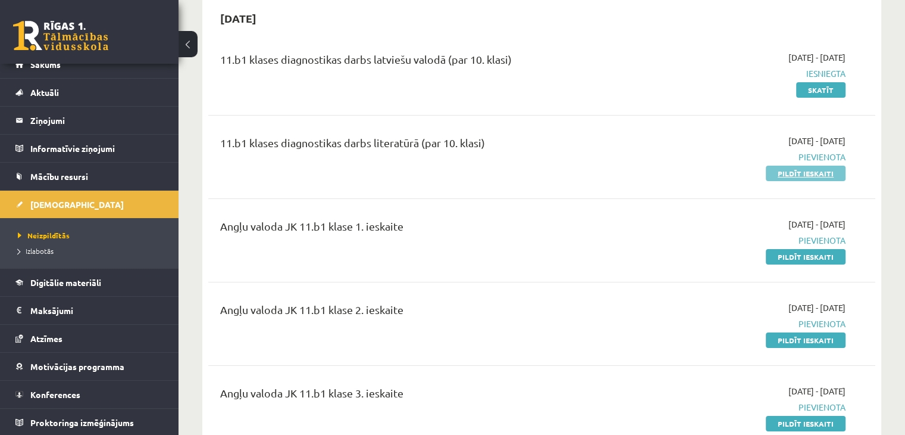
click at [808, 174] on link "Pildīt ieskaiti" at bounding box center [806, 173] width 80 height 15
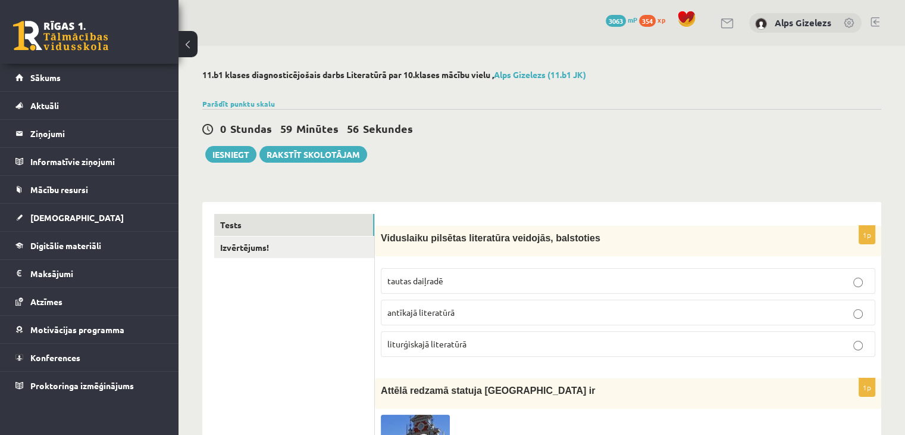
click at [481, 132] on div "0 Stundas 59 Minūtes 56 Sekundes" at bounding box center [541, 128] width 679 height 15
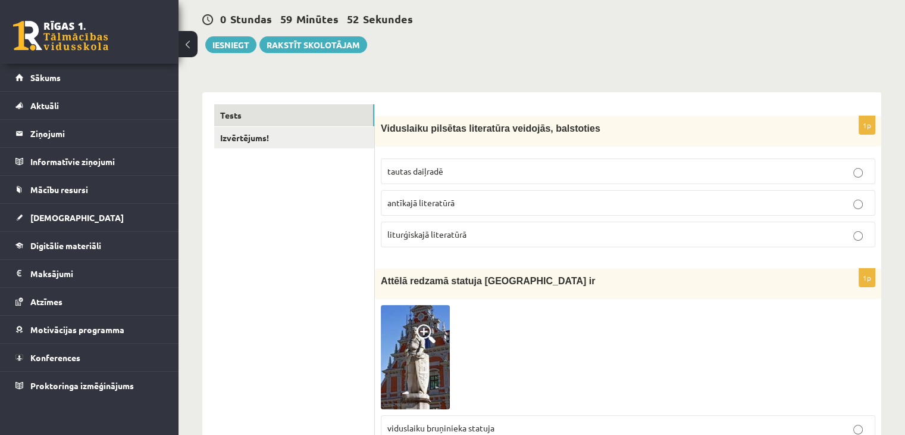
scroll to position [119, 0]
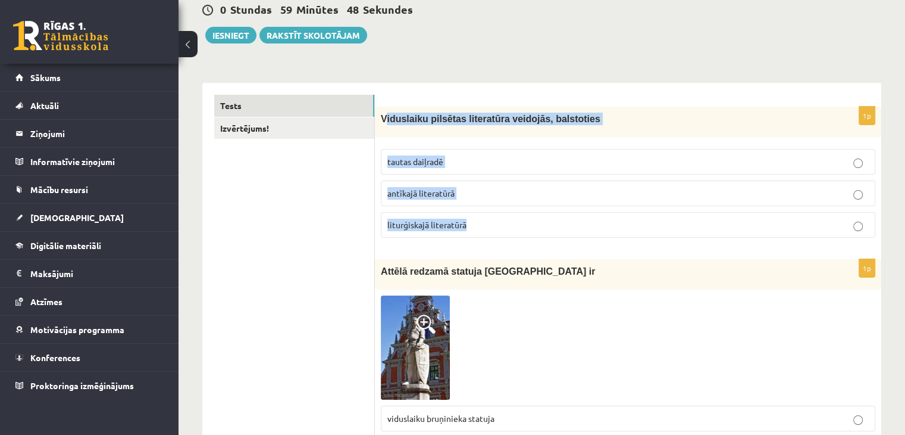
drag, startPoint x: 383, startPoint y: 115, endPoint x: 438, endPoint y: 156, distance: 67.6
click at [501, 241] on div "1p Viduslaiku pilsētas literatūra veidojās, balstoties tautas daiļradē antīkajā…" at bounding box center [628, 177] width 507 height 140
drag, startPoint x: 382, startPoint y: 117, endPoint x: 490, endPoint y: 222, distance: 150.7
click at [490, 222] on div "1p Viduslaiku pilsētas literatūra veidojās, balstoties tautas daiļradē antīkajā…" at bounding box center [628, 177] width 507 height 140
copy div "Viduslaiku pilsētas literatūra veidojās, balstoties tautas daiļradē antīkajā li…"
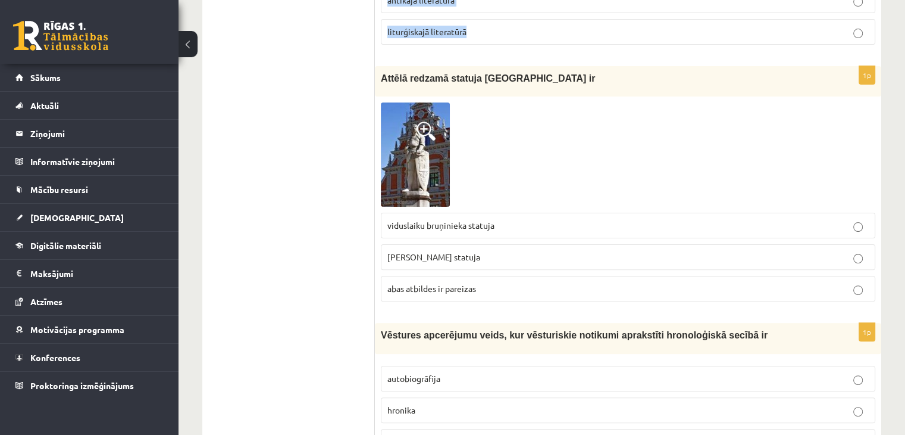
scroll to position [317, 0]
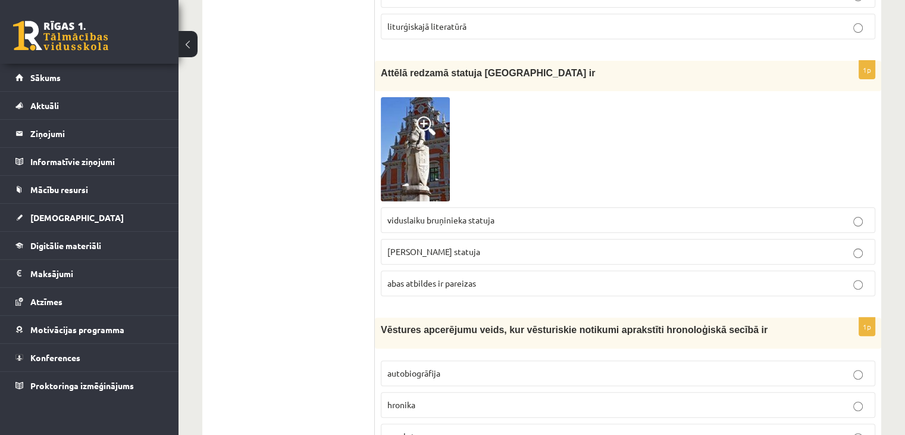
click at [414, 211] on label "viduslaiku bruņinieka statuja" at bounding box center [628, 220] width 495 height 26
click at [434, 249] on span "Rolanda statuja" at bounding box center [434, 251] width 93 height 11
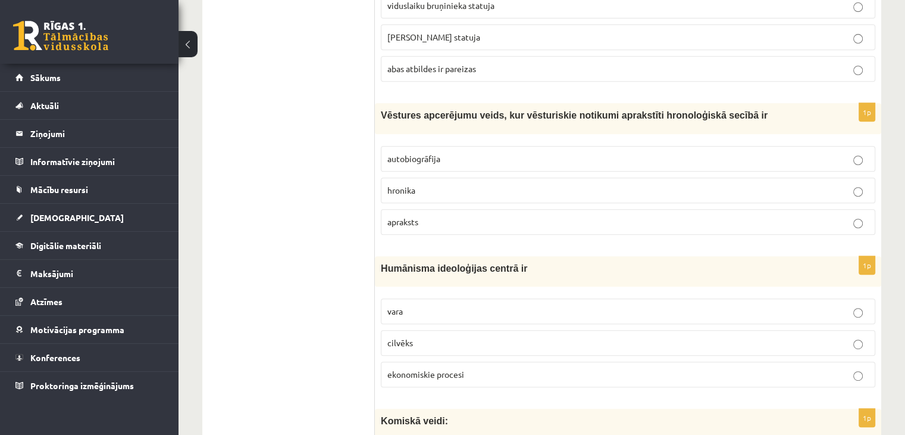
scroll to position [555, 0]
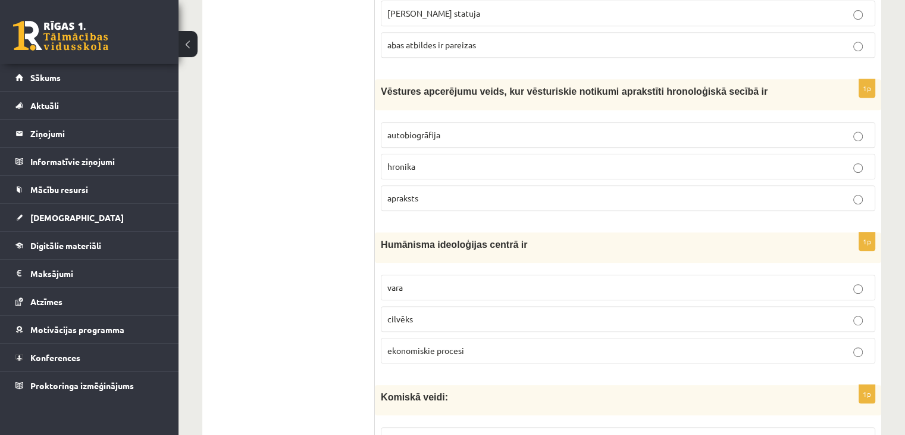
click at [404, 161] on span "hronika" at bounding box center [402, 166] width 28 height 11
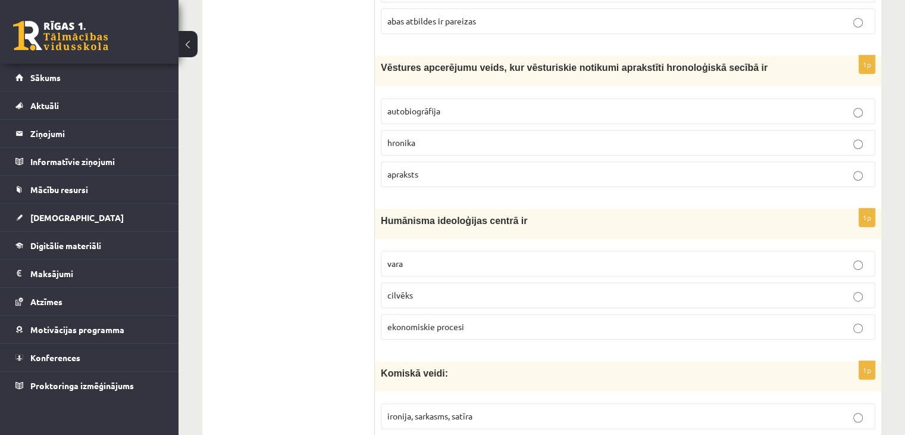
scroll to position [603, 0]
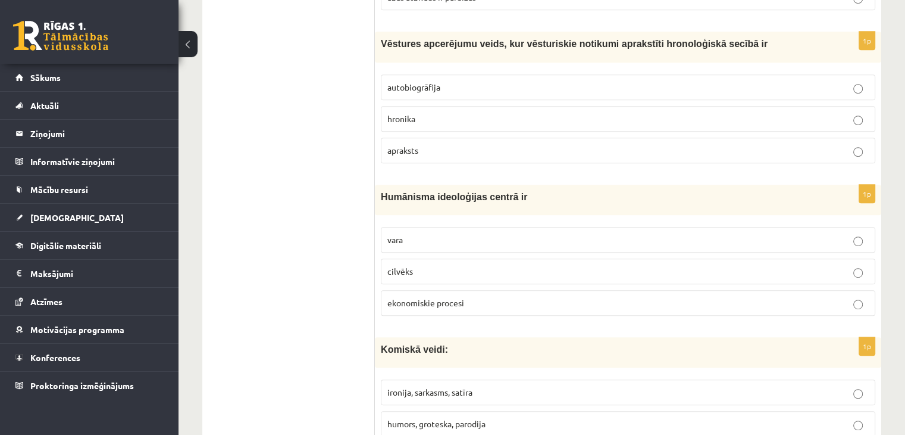
click at [404, 268] on span "cilvēks" at bounding box center [401, 271] width 26 height 11
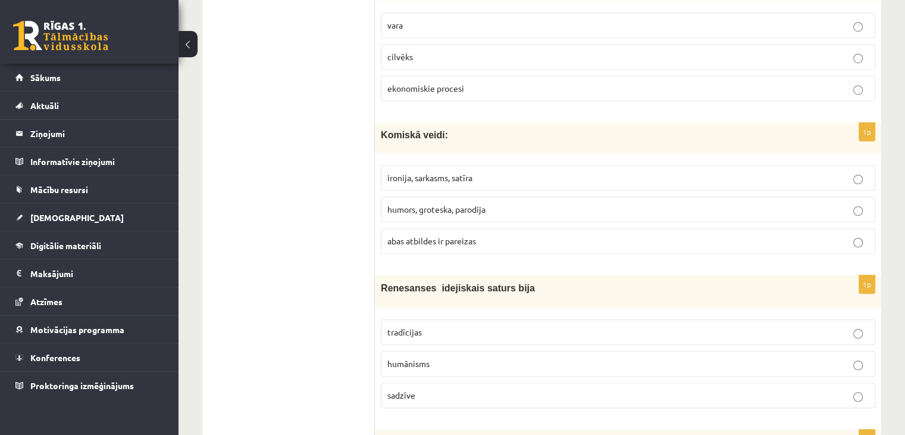
scroll to position [841, 0]
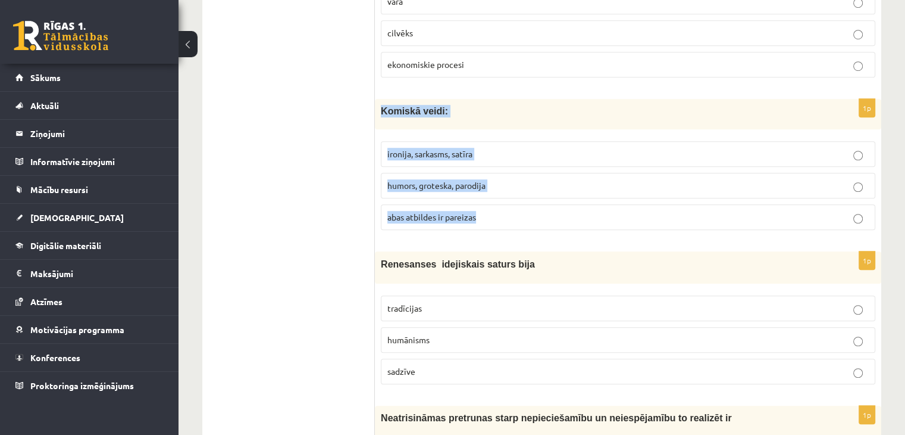
drag, startPoint x: 381, startPoint y: 106, endPoint x: 498, endPoint y: 207, distance: 154.5
click at [498, 207] on div "1p Komiskā veidi: ironija, sarkasms, satīra humors, groteska, parodija abas atb…" at bounding box center [628, 169] width 507 height 140
copy div "Komiskā veidi: ironija, sarkasms, satīra humors, groteska, parodija abas atbild…"
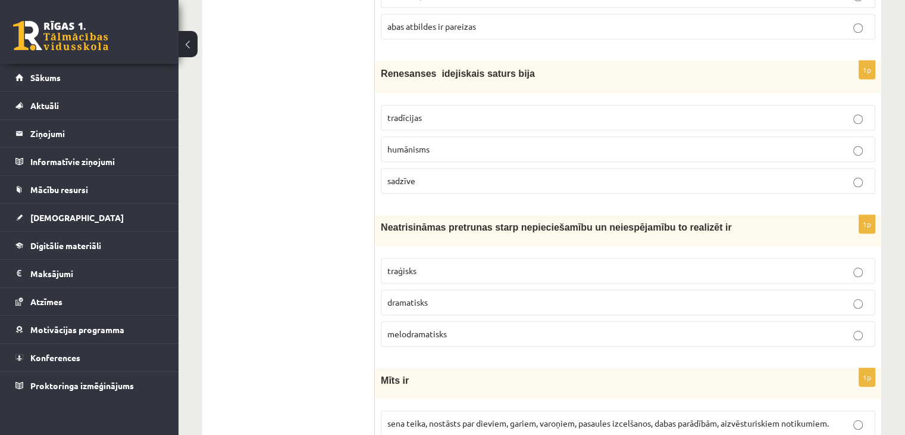
scroll to position [1056, 0]
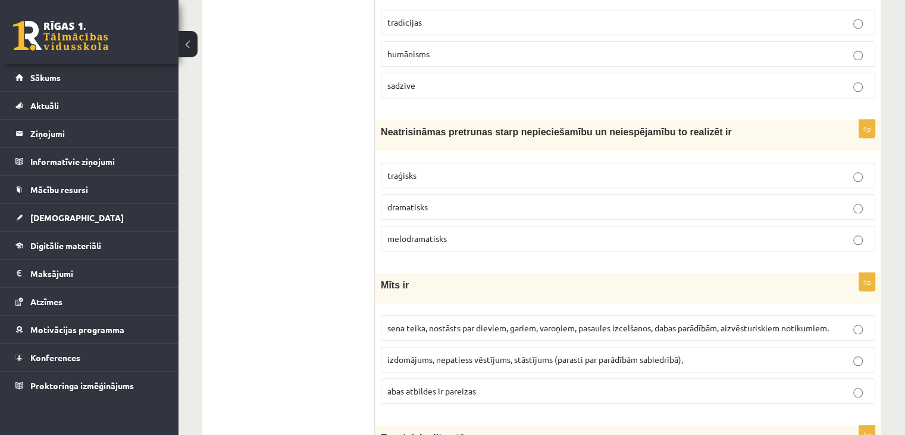
scroll to position [1151, 0]
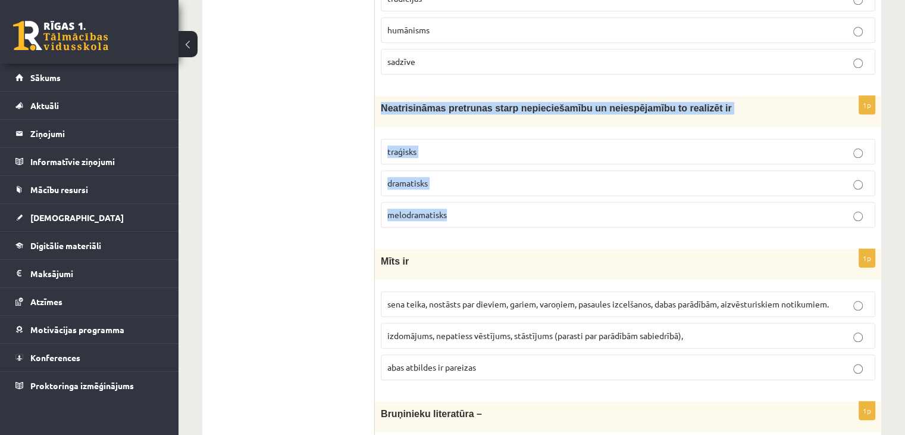
drag, startPoint x: 382, startPoint y: 100, endPoint x: 467, endPoint y: 205, distance: 135.1
click at [467, 205] on div "1p Neatrisināmas pretrunas starp nepieciešamību un neiespējamību to realizēt ir…" at bounding box center [628, 166] width 507 height 140
copy div "Neatrisināmas pretrunas starp nepieciešamību un neiespējamību to realizēt ir tr…"
click at [863, 146] on p "traģisks" at bounding box center [629, 151] width 482 height 13
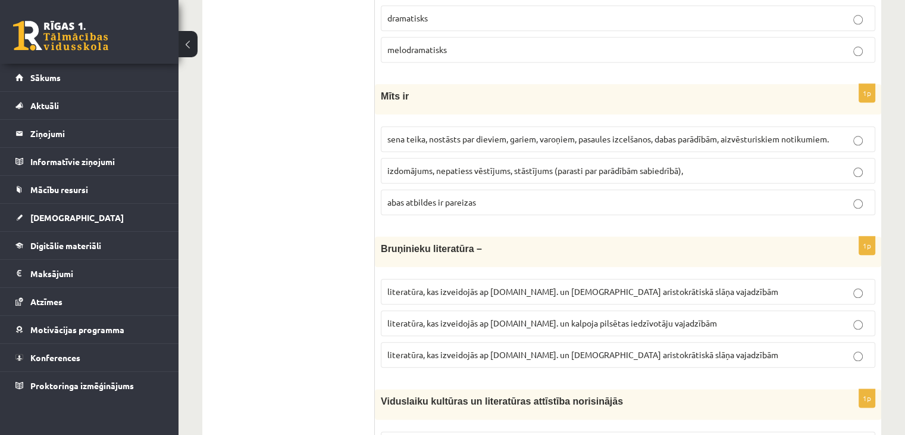
scroll to position [1317, 0]
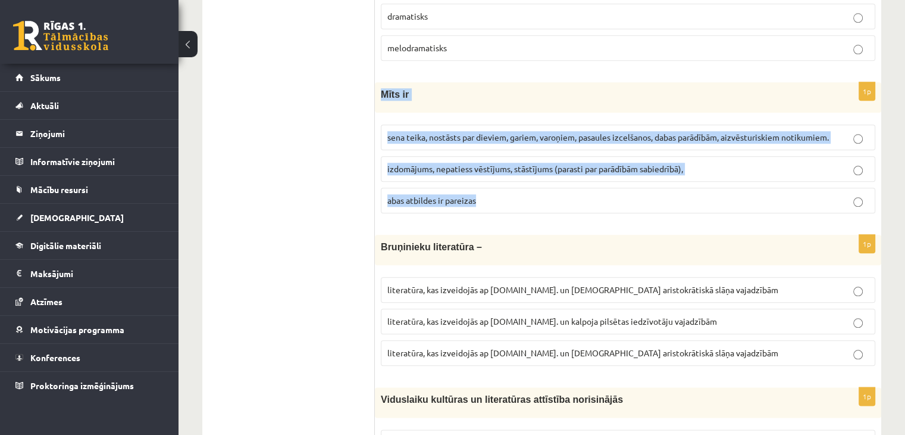
drag, startPoint x: 381, startPoint y: 85, endPoint x: 495, endPoint y: 192, distance: 156.7
click at [495, 192] on div "1p Mīts ir sena teika, nostāsts par dieviem, gariem, varoņiem, pasaules izcelša…" at bounding box center [628, 152] width 507 height 140
copy div "Mīts ir sena teika, nostāsts par dieviem, gariem, varoņiem, pasaules izcelšanos…"
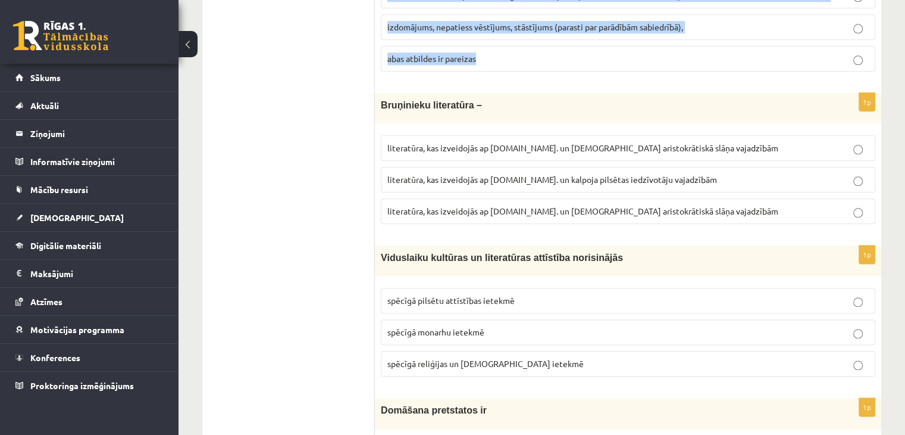
scroll to position [1465, 0]
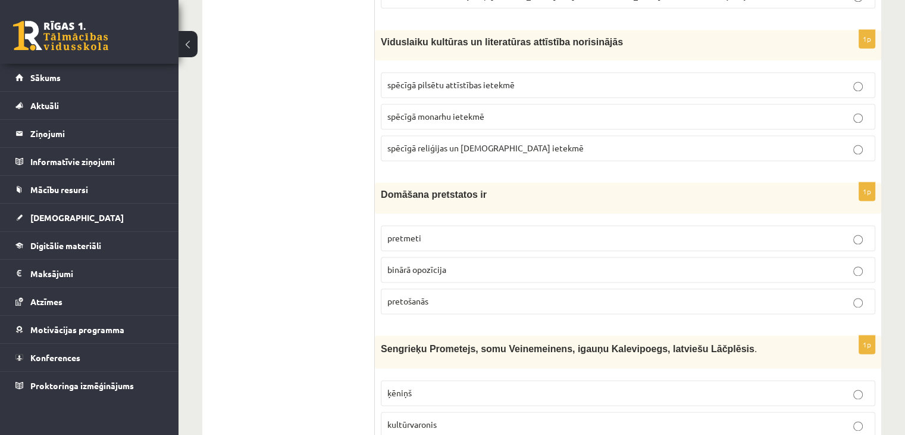
scroll to position [1692, 0]
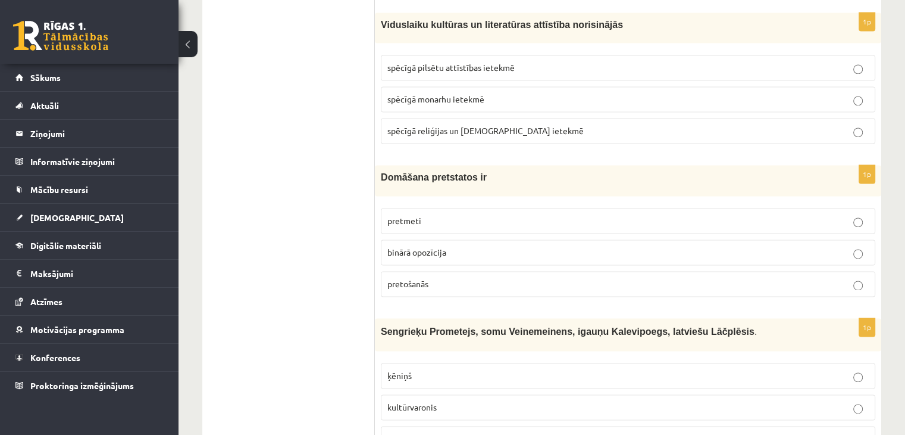
click at [420, 125] on span "spēcīgā reliģijas un baznīcas ietekmē" at bounding box center [486, 130] width 196 height 11
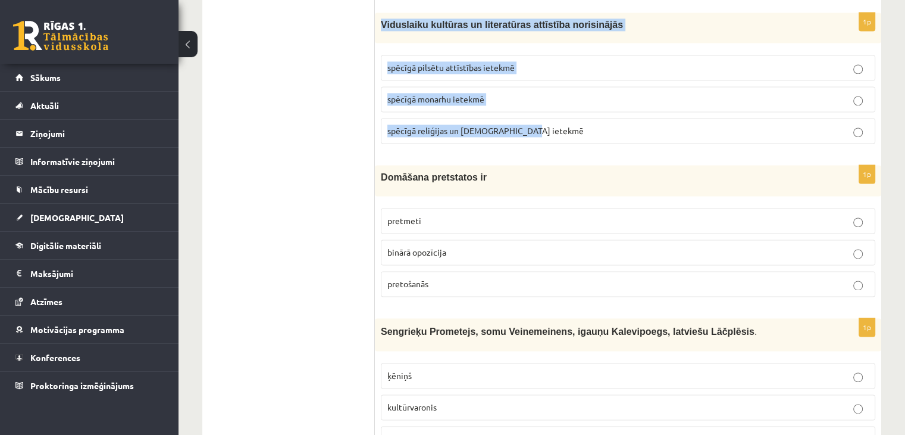
drag, startPoint x: 381, startPoint y: 17, endPoint x: 547, endPoint y: 124, distance: 197.5
click at [547, 124] on div "1p Viduslaiku kultūras un literatūras attīstība norisinājās spēcīgā pilsētu att…" at bounding box center [628, 83] width 507 height 140
copy div "Viduslaiku kultūras un literatūras attīstība norisinājās spēcīgā pilsētu attīst…"
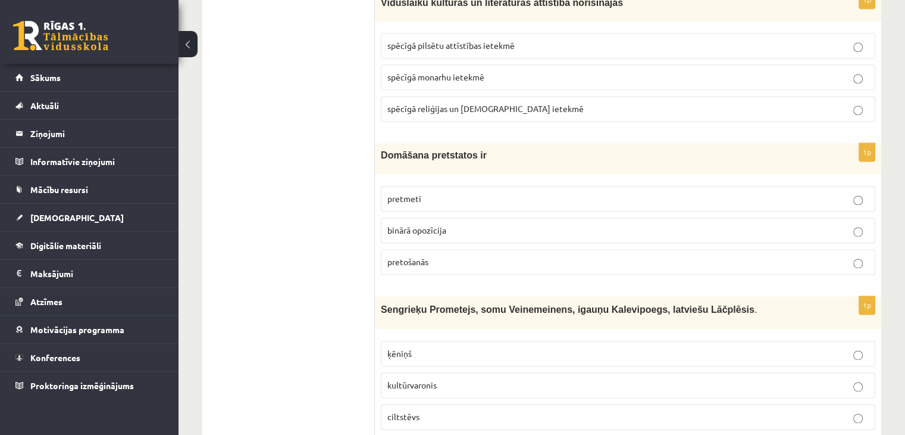
scroll to position [1716, 0]
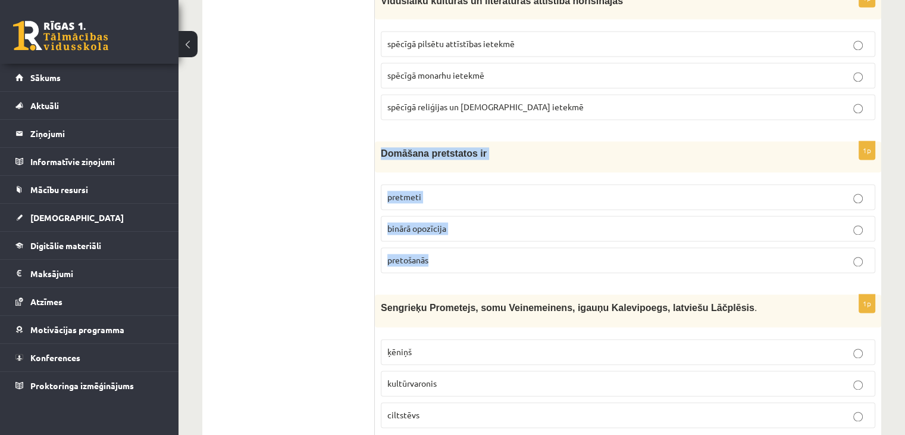
drag, startPoint x: 382, startPoint y: 144, endPoint x: 448, endPoint y: 239, distance: 115.9
click at [448, 239] on div "1p Domāšana pretstatos ir pretmeti binārā opozīcija pretošanās" at bounding box center [628, 211] width 507 height 140
copy div "Domāšana pretstatos ir pretmeti binārā opozīcija pretošanās"
click at [405, 223] on span "binārā opozīcija" at bounding box center [417, 228] width 59 height 11
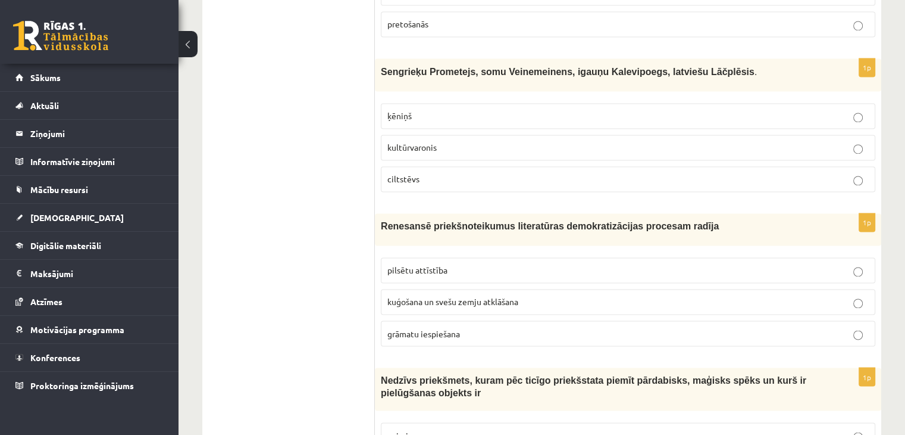
scroll to position [1954, 0]
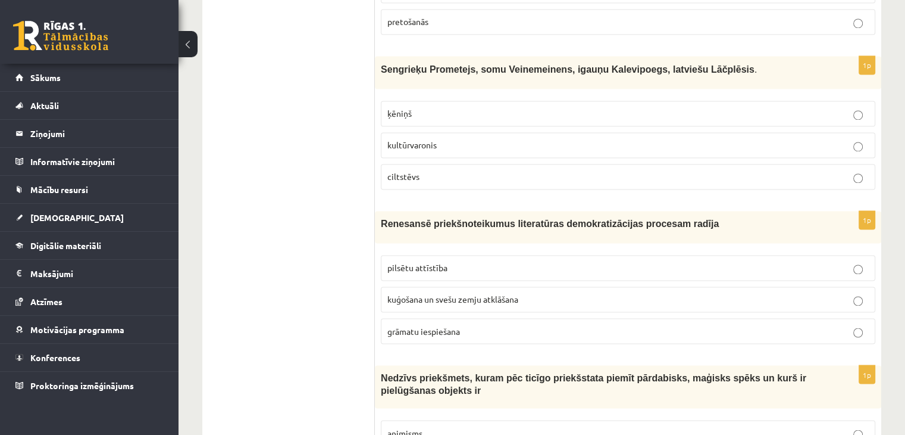
click at [419, 139] on span "kultūrvaronis" at bounding box center [412, 144] width 49 height 11
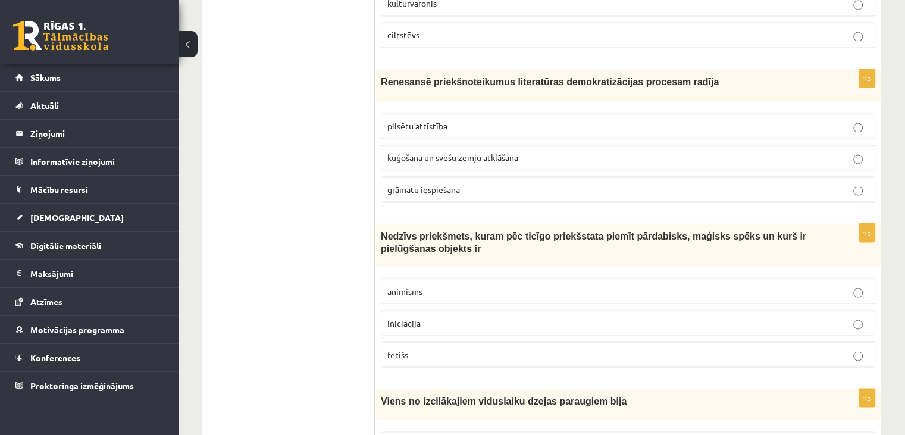
scroll to position [2097, 0]
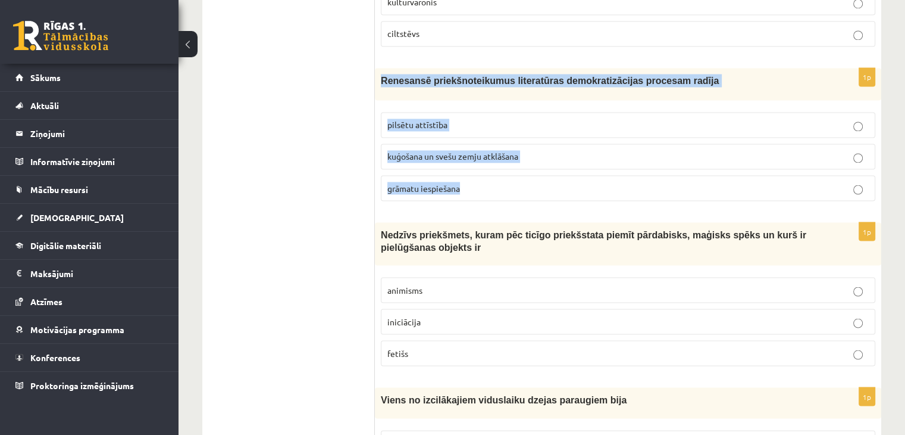
drag, startPoint x: 382, startPoint y: 70, endPoint x: 471, endPoint y: 176, distance: 138.6
click at [471, 176] on div "1p Renesansē priekšnoteikumus literatūras demokratizācijas procesam radīja pils…" at bounding box center [628, 139] width 507 height 142
copy div "Renesansē priekšnoteikumus literatūras demokratizācijas procesam radīja pilsētu…"
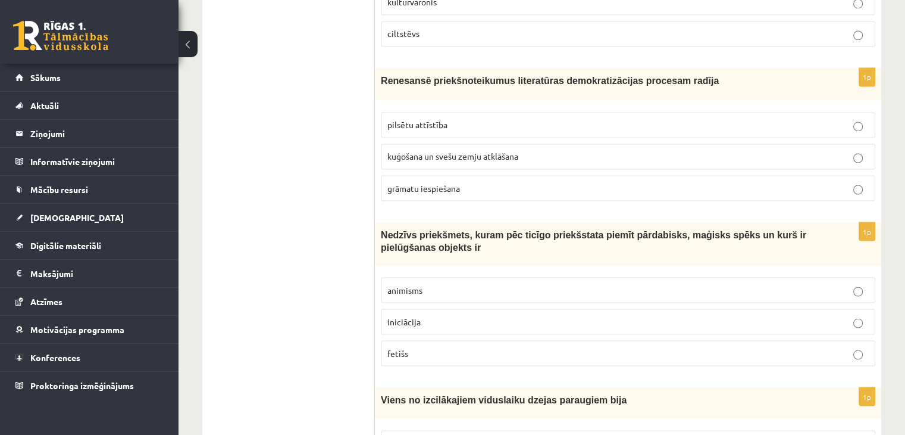
click at [399, 284] on span "animisms" at bounding box center [405, 289] width 35 height 11
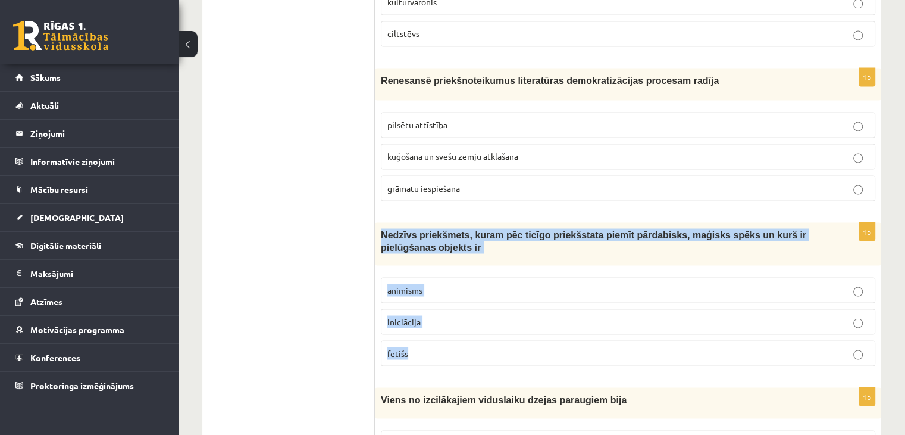
drag, startPoint x: 381, startPoint y: 224, endPoint x: 424, endPoint y: 337, distance: 121.0
click at [424, 337] on div "1p Nedzīvs priekšmets, kuram pēc ticīgo priekšstata piemīt pārdabisks, maģisks …" at bounding box center [628, 298] width 507 height 153
copy div "Nedzīvs priekšmets, kuram pēc ticīgo priekšstata piemīt pārdabisks, maģisks spē…"
click at [441, 346] on p "fetišs" at bounding box center [629, 352] width 482 height 13
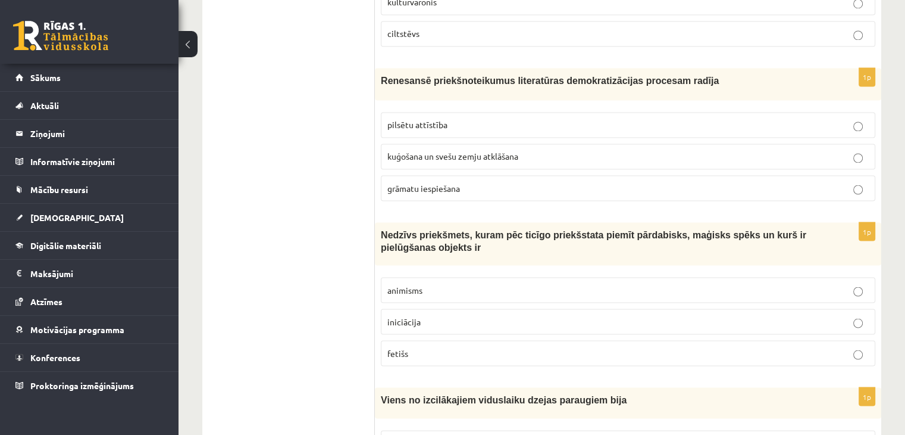
click at [476, 182] on p "grāmatu iespiešana" at bounding box center [629, 188] width 482 height 13
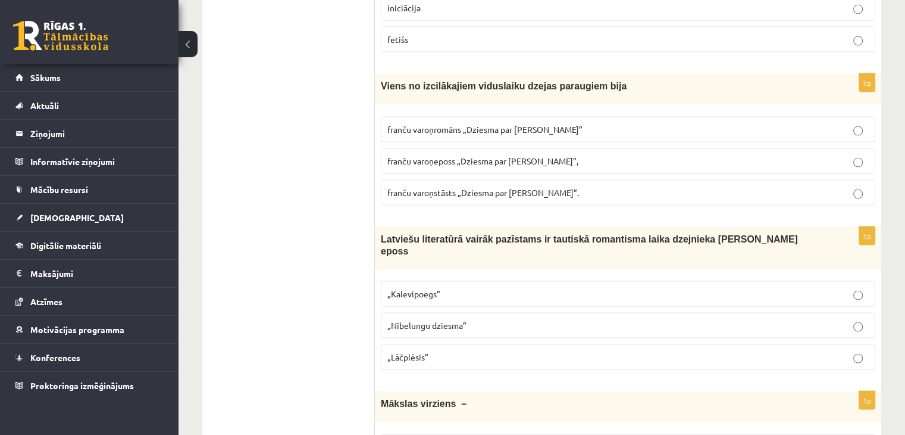
scroll to position [2444, 0]
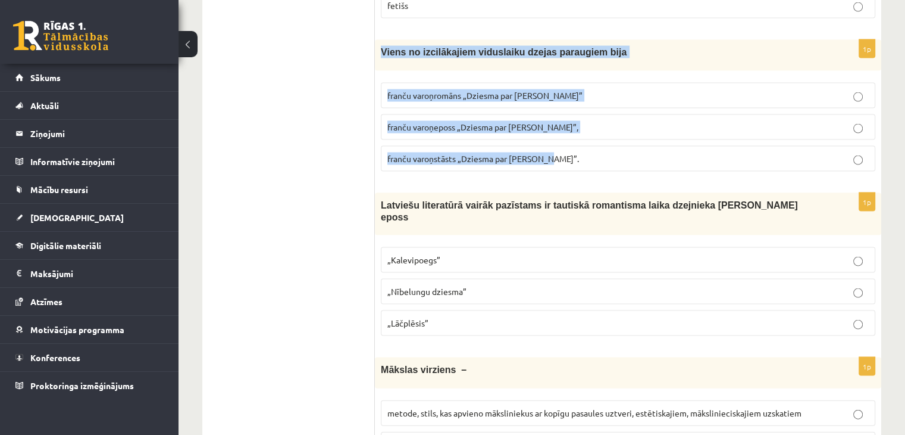
drag, startPoint x: 379, startPoint y: 36, endPoint x: 565, endPoint y: 143, distance: 215.0
click at [565, 143] on div "1p Viens no izcilākajiem viduslaiku dzejas paraugiem bija franču varoņromāns „D…" at bounding box center [628, 110] width 507 height 140
copy div "Viens no izcilākajiem viduslaiku dzejas paraugiem bija franču varoņromāns „Dzie…"
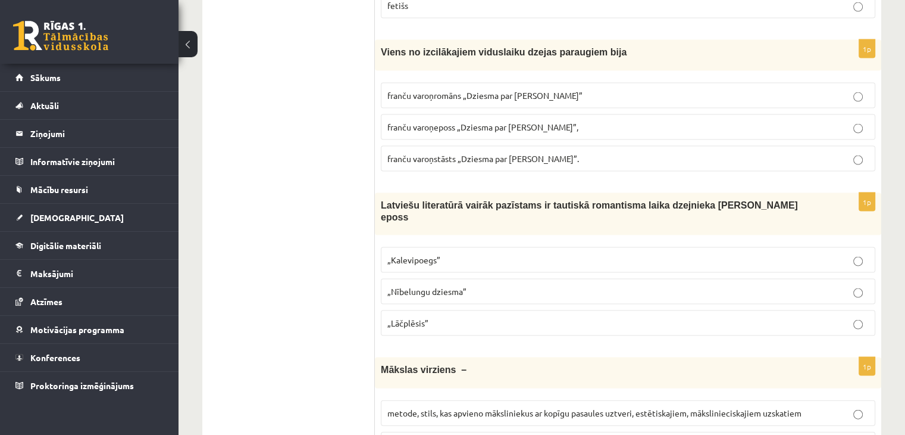
click at [314, 203] on ul "Tests Izvērtējums!" at bounding box center [294, 138] width 161 height 4736
click at [405, 317] on span "„Lāčplēsis”" at bounding box center [408, 322] width 41 height 11
click at [480, 121] on span "franču varoņeposs „Dziesma par Rolandu”," at bounding box center [483, 126] width 191 height 11
click at [246, 265] on ul "Tests Izvērtējums!" at bounding box center [294, 138] width 161 height 4736
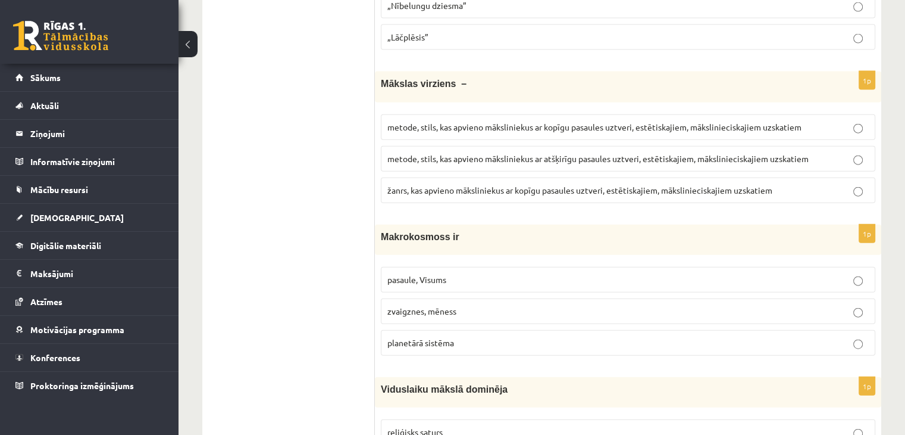
scroll to position [2753, 0]
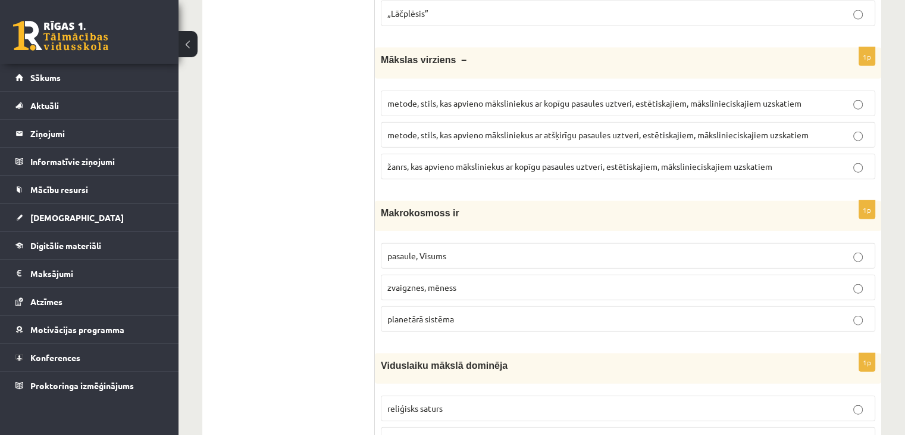
click at [536, 97] on p "metode, stils, kas apvieno māksliniekus ar kopīgu pasaules uztveri, estētiskaji…" at bounding box center [629, 103] width 482 height 13
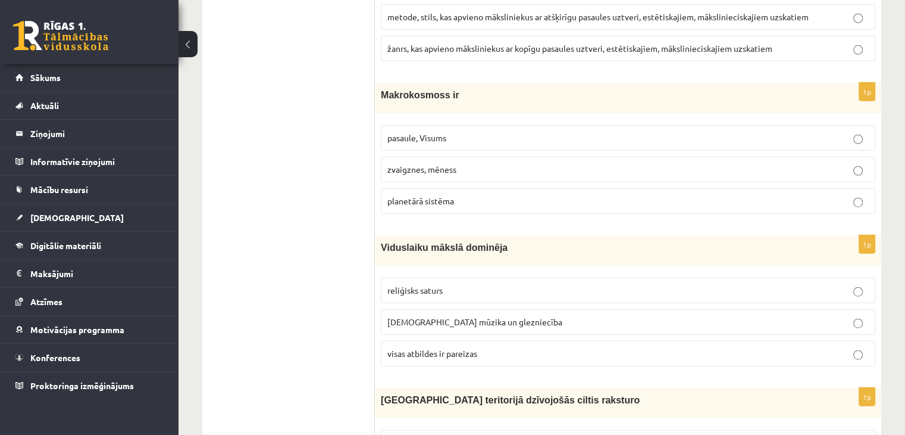
scroll to position [2872, 0]
click at [421, 131] on span "pasaule, Visums" at bounding box center [417, 136] width 59 height 11
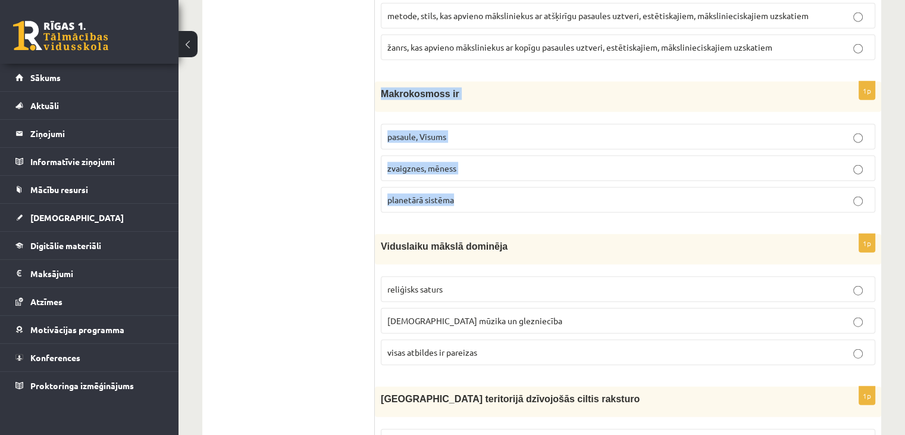
drag, startPoint x: 379, startPoint y: 63, endPoint x: 474, endPoint y: 168, distance: 142.0
click at [474, 168] on div "1p Makrokosmoss ir pasaule, Visums zvaigznes, mēness planetārā sistēma" at bounding box center [628, 152] width 507 height 140
copy div "Makrokosmoss ir pasaule, Visums zvaigznes, mēness planetārā sistēma"
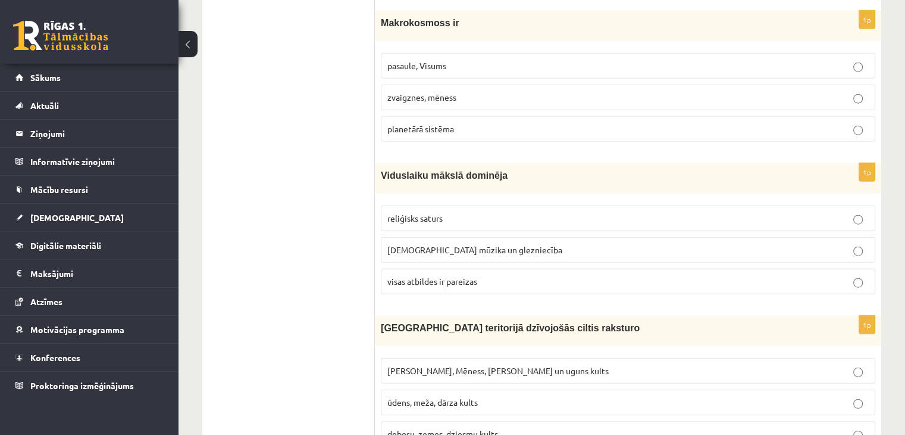
scroll to position [2944, 0]
click at [429, 275] on span "visas atbildes ir pareizas" at bounding box center [433, 280] width 90 height 11
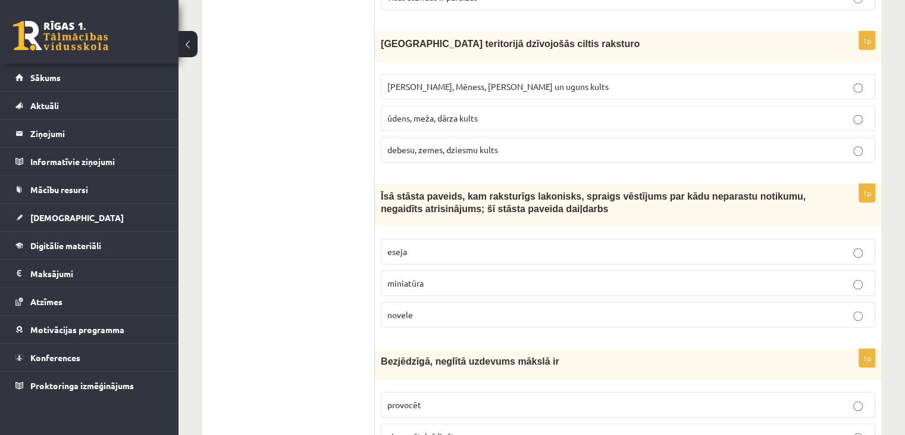
scroll to position [3182, 0]
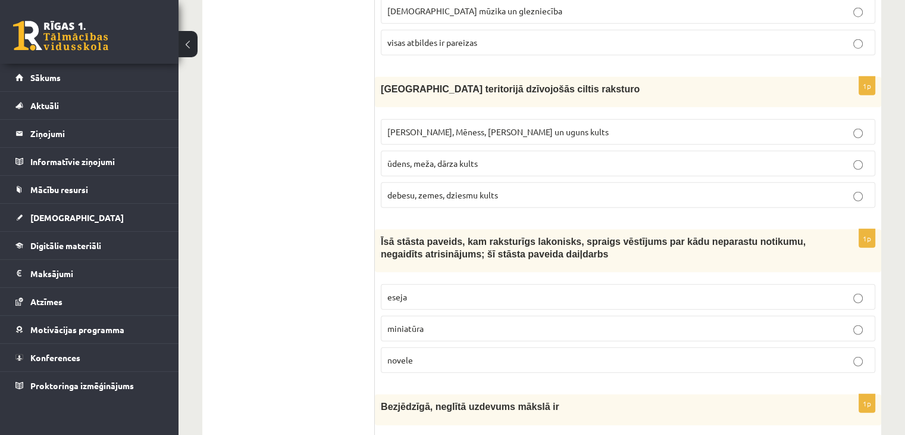
click at [415, 126] on span "Saules, Mēness, Pērkona un uguns kults" at bounding box center [498, 131] width 221 height 11
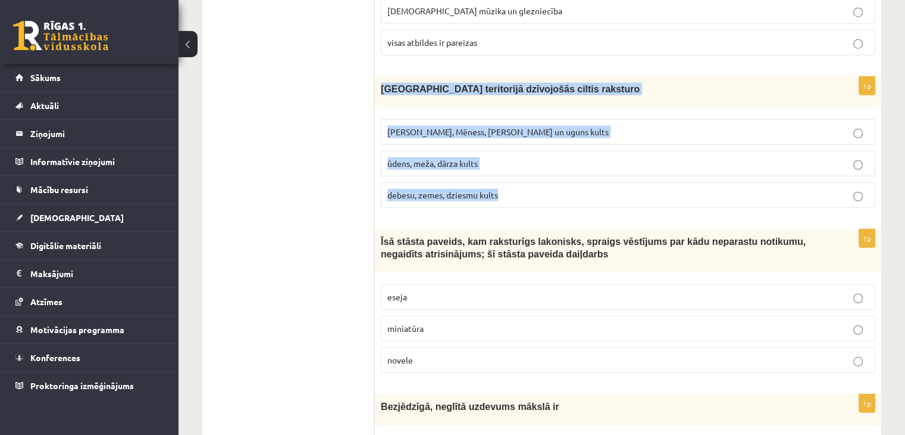
drag, startPoint x: 381, startPoint y: 60, endPoint x: 529, endPoint y: 179, distance: 190.0
click at [529, 179] on div "1p Latvijas teritorijā dzīvojošās ciltis raksturo Saules, Mēness, Pērkona un ug…" at bounding box center [628, 147] width 507 height 140
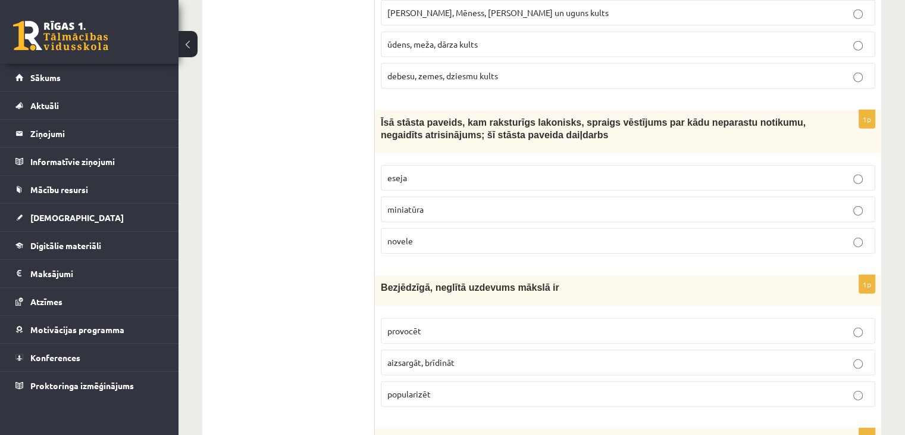
scroll to position [3325, 0]
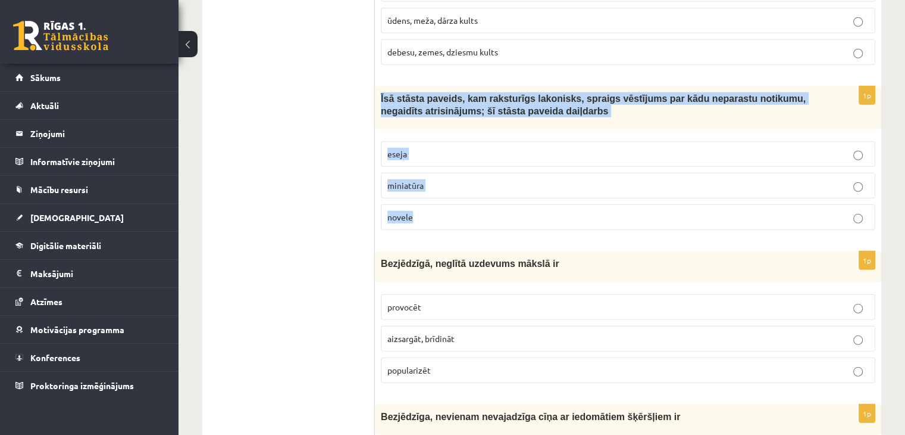
drag, startPoint x: 379, startPoint y: 64, endPoint x: 500, endPoint y: 177, distance: 165.5
click at [500, 177] on div "1p Īsā stāsta paveids, kam raksturīgs lakonisks, spraigs vēstījums par kādu nep…" at bounding box center [628, 162] width 507 height 153
click at [455, 211] on p "novele" at bounding box center [629, 217] width 482 height 13
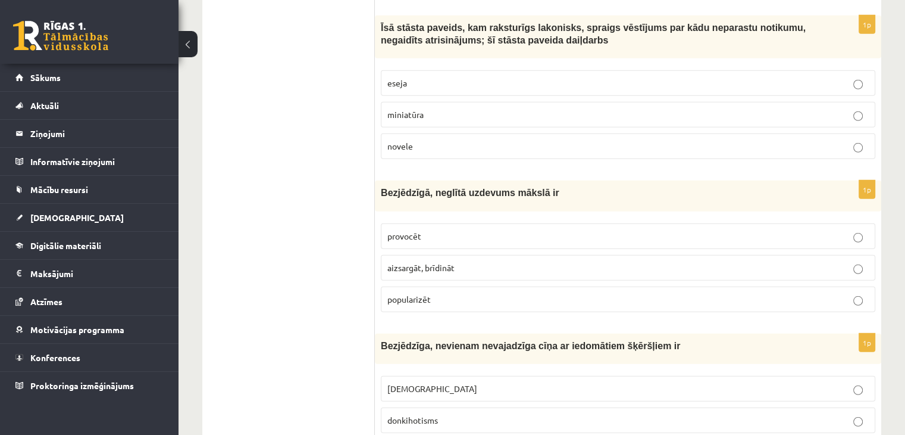
scroll to position [3396, 0]
click at [402, 230] on span "provocēt" at bounding box center [405, 235] width 34 height 11
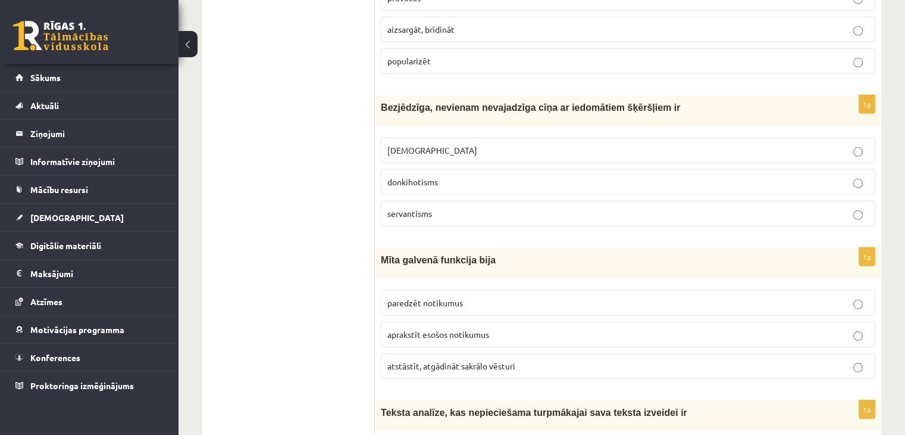
scroll to position [3634, 0]
click at [436, 176] on span "donkihotisms" at bounding box center [413, 181] width 51 height 11
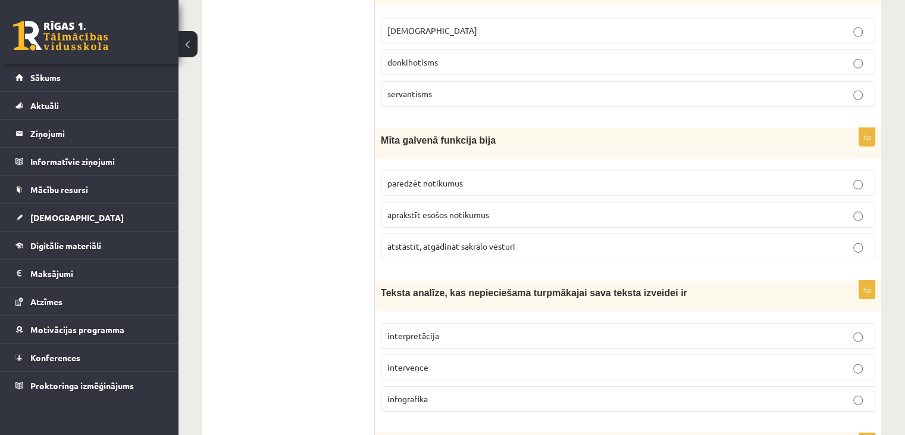
scroll to position [3777, 0]
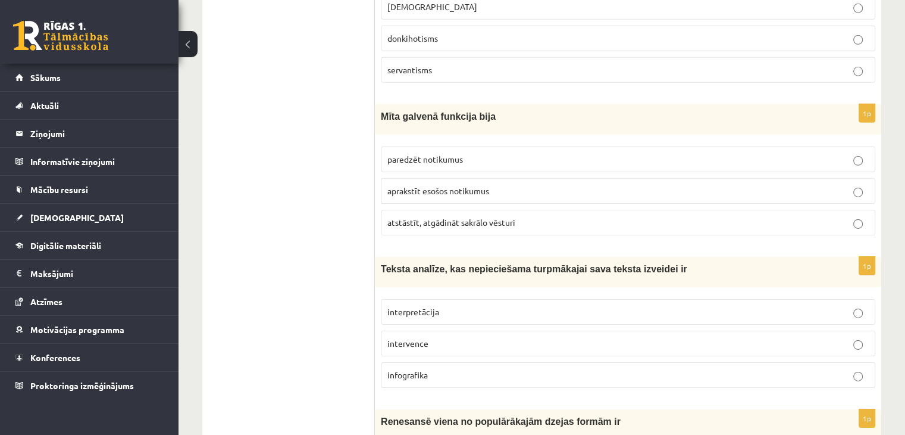
click at [426, 217] on span "atstāstīt, atgādināt sakrālo vēsturi" at bounding box center [452, 222] width 128 height 11
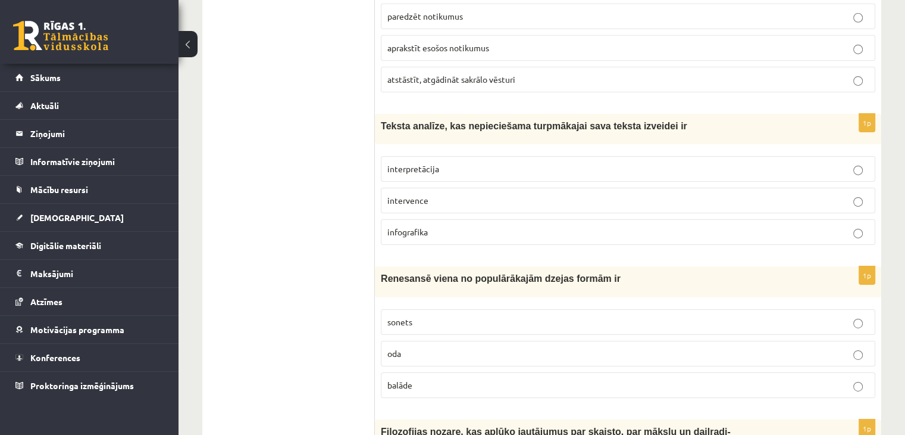
scroll to position [3944, 0]
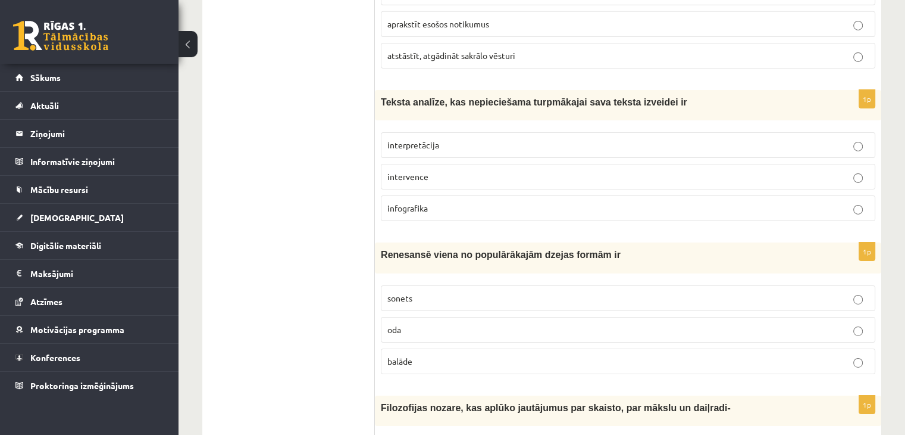
click at [424, 139] on span "interpretācija" at bounding box center [414, 144] width 52 height 11
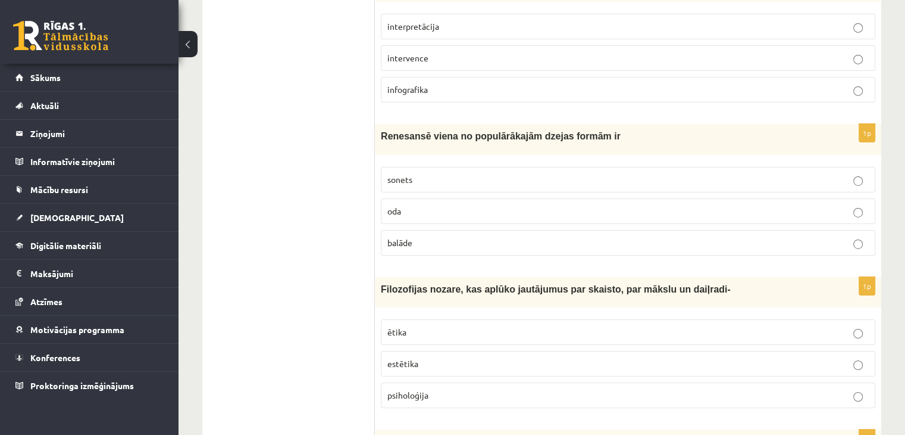
scroll to position [4063, 0]
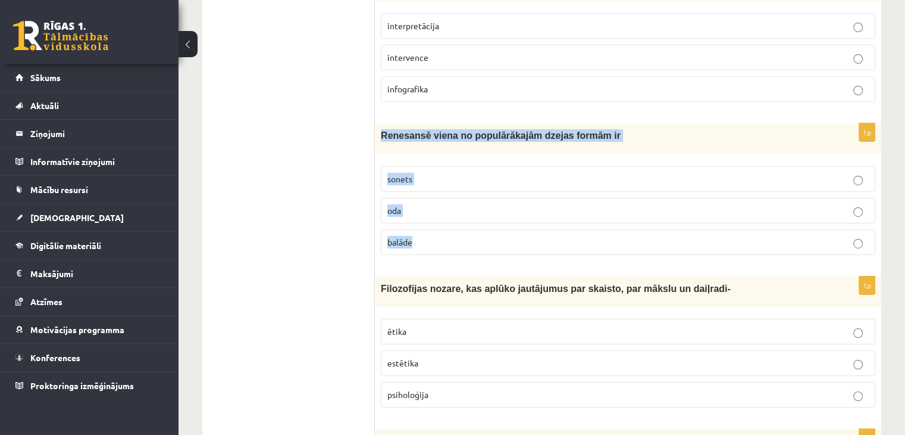
drag, startPoint x: 381, startPoint y: 101, endPoint x: 457, endPoint y: 218, distance: 139.9
click at [457, 218] on div "1p Renesansē viena no populārākajām dzejas formām ir sonets oda balāde" at bounding box center [628, 193] width 507 height 140
click at [441, 173] on p "sonets" at bounding box center [629, 179] width 482 height 13
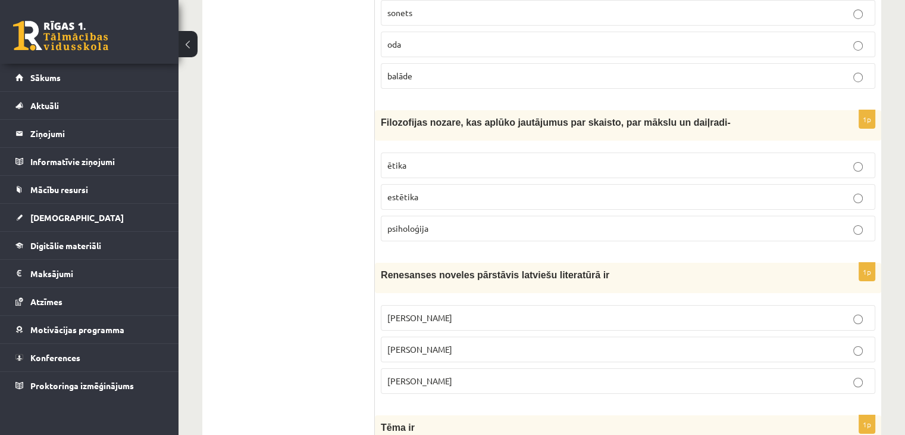
scroll to position [4230, 0]
click at [414, 191] on span "estētika" at bounding box center [403, 196] width 31 height 11
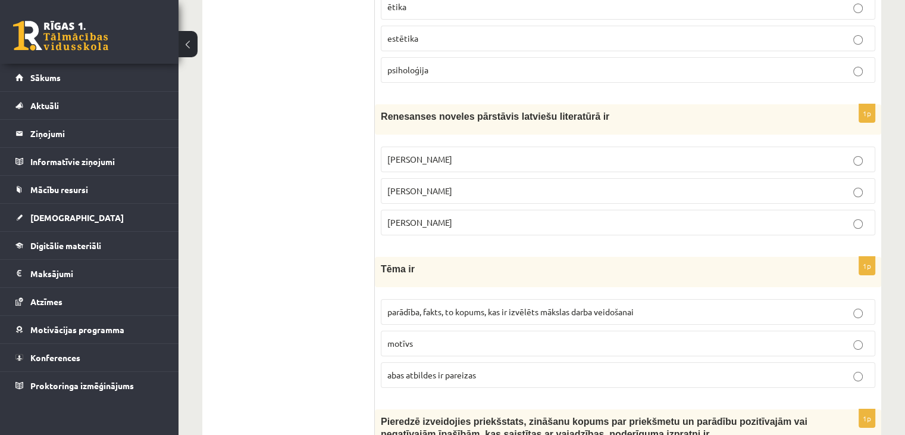
scroll to position [4420, 0]
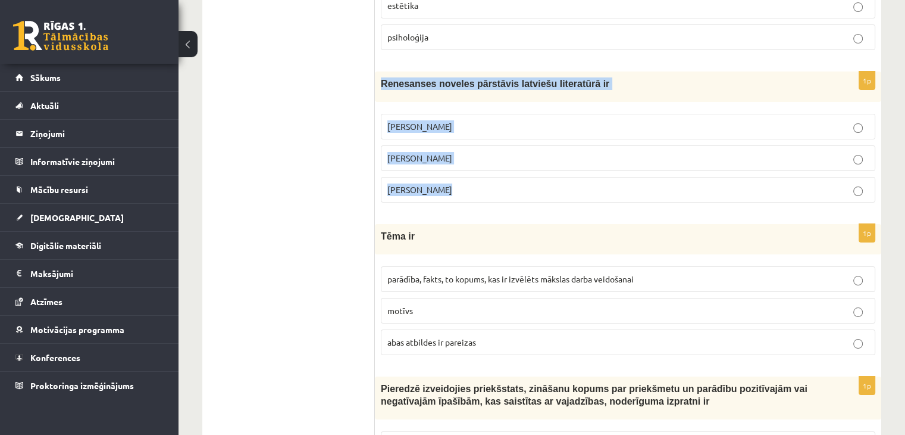
drag, startPoint x: 381, startPoint y: 46, endPoint x: 479, endPoint y: 150, distance: 142.8
click at [479, 150] on div "1p Renesanses noveles pārstāvis latviešu literatūrā ir Rūdolfs Blaumanis Kārlis…" at bounding box center [628, 141] width 507 height 140
click at [417, 152] on p "Kārlis Skalbe" at bounding box center [629, 158] width 482 height 13
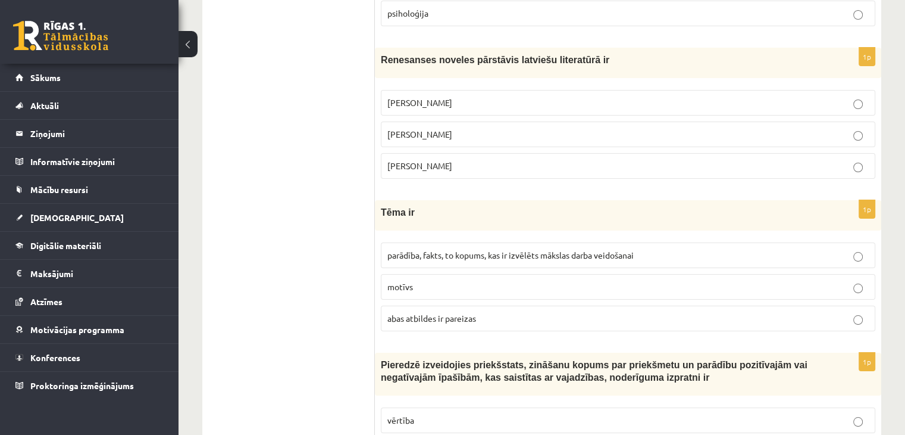
scroll to position [4516, 0]
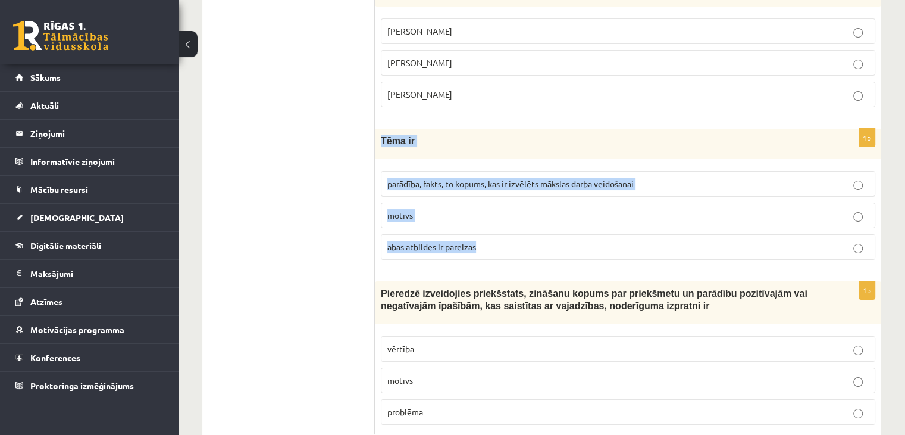
drag, startPoint x: 382, startPoint y: 104, endPoint x: 526, endPoint y: 202, distance: 174.4
click at [526, 202] on div "1p Tēma ir parādība, fakts, to kopums, kas ir izvēlēts mākslas darba veidošanai…" at bounding box center [628, 199] width 507 height 140
click at [448, 177] on p "parādība, fakts, to kopums, kas ir izvēlēts mākslas darba veidošanai" at bounding box center [629, 183] width 482 height 13
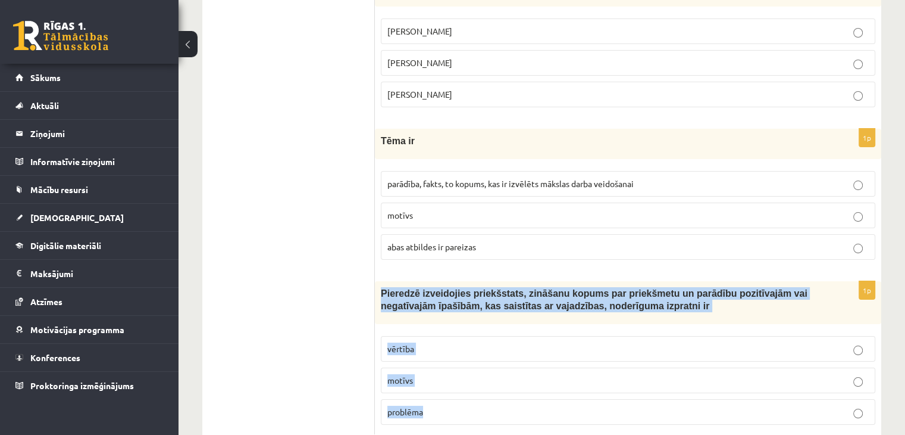
drag, startPoint x: 381, startPoint y: 252, endPoint x: 470, endPoint y: 373, distance: 150.3
click at [470, 373] on div "1p Pieredzē izveidojies priekšstats, zināšanu kopums par priekšmetu un parādību…" at bounding box center [628, 357] width 507 height 153
click at [504, 342] on p "vērtība" at bounding box center [629, 348] width 482 height 13
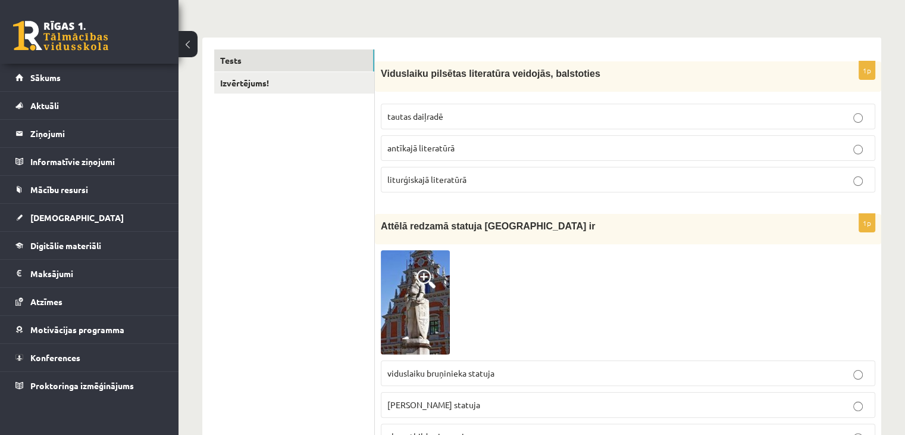
scroll to position [141, 0]
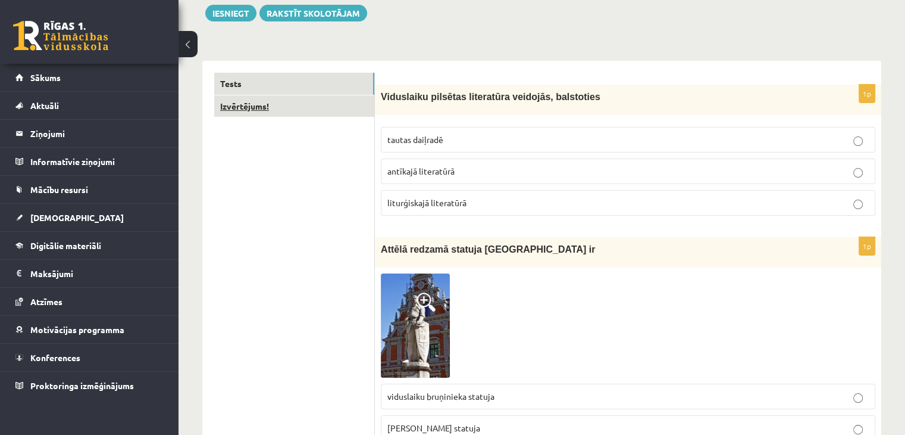
click at [249, 102] on link "Izvērtējums!" at bounding box center [294, 106] width 160 height 22
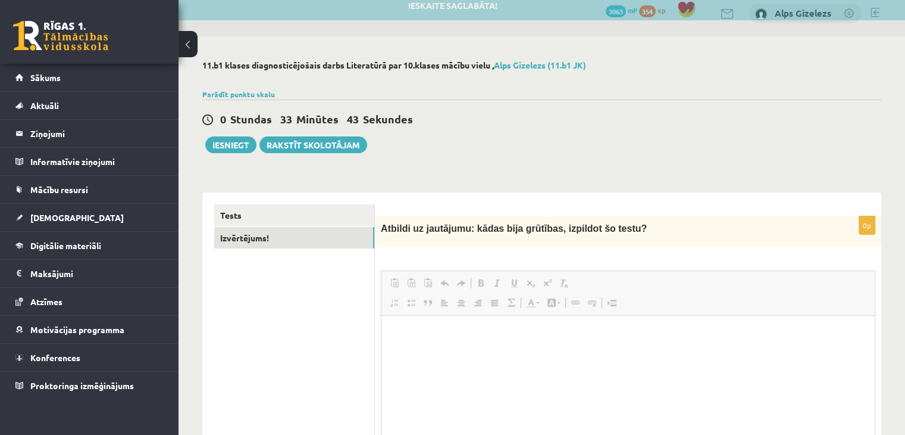
scroll to position [128, 0]
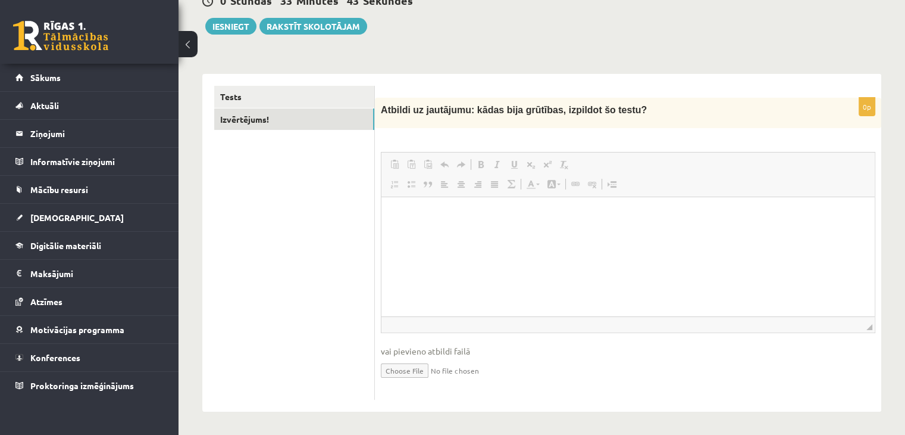
click at [456, 135] on div "0p Atbildi uz jautājumu: kādas bija grūtības, izpildot šo testu? Rich Text Edit…" at bounding box center [628, 249] width 507 height 302
click at [303, 268] on ul "Tests Izvērtējums!" at bounding box center [294, 243] width 161 height 314
click at [467, 105] on span "Atbildi uz jautājumu: kādas bija grūtības, izpildot šo testu?" at bounding box center [514, 109] width 266 height 10
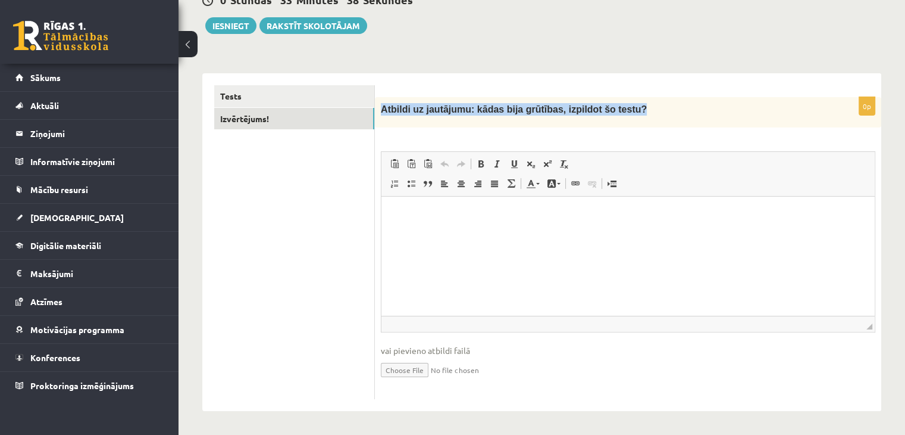
drag, startPoint x: 380, startPoint y: 108, endPoint x: 650, endPoint y: 116, distance: 270.4
click at [650, 116] on div "Atbildi uz jautājumu: kādas bija grūtības, izpildot šo testu?" at bounding box center [628, 112] width 507 height 30
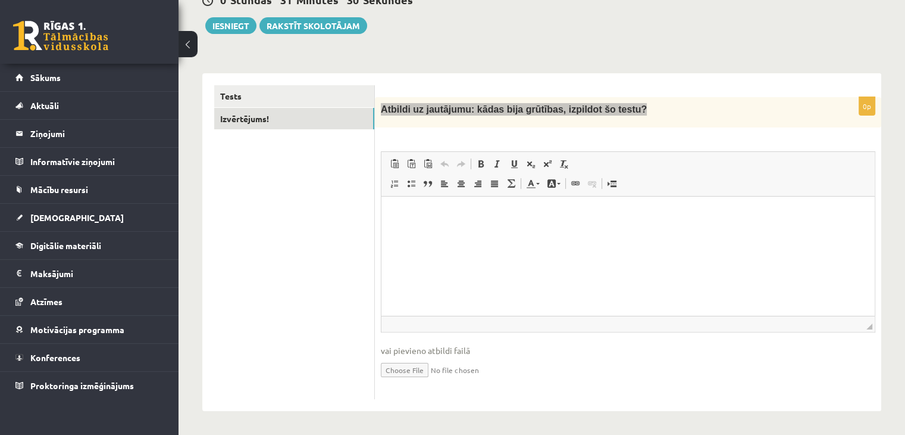
click at [489, 223] on html at bounding box center [629, 214] width 494 height 36
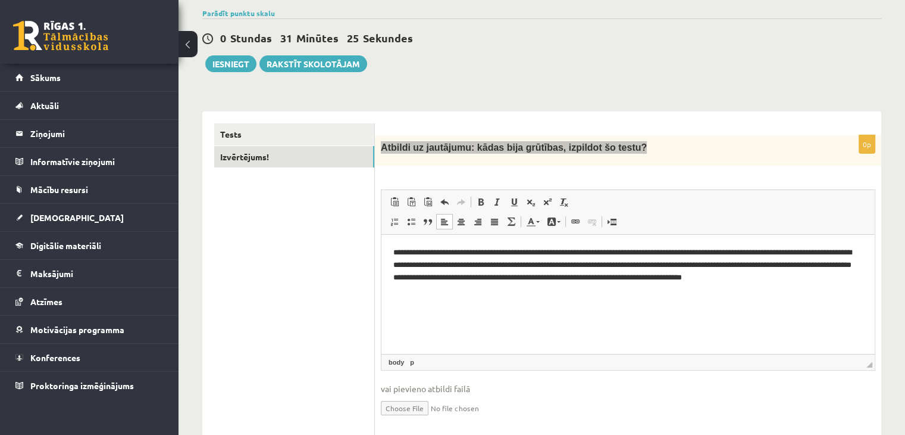
scroll to position [90, 0]
click at [539, 255] on p "**********" at bounding box center [629, 265] width 470 height 37
click at [594, 254] on p "**********" at bounding box center [629, 265] width 470 height 37
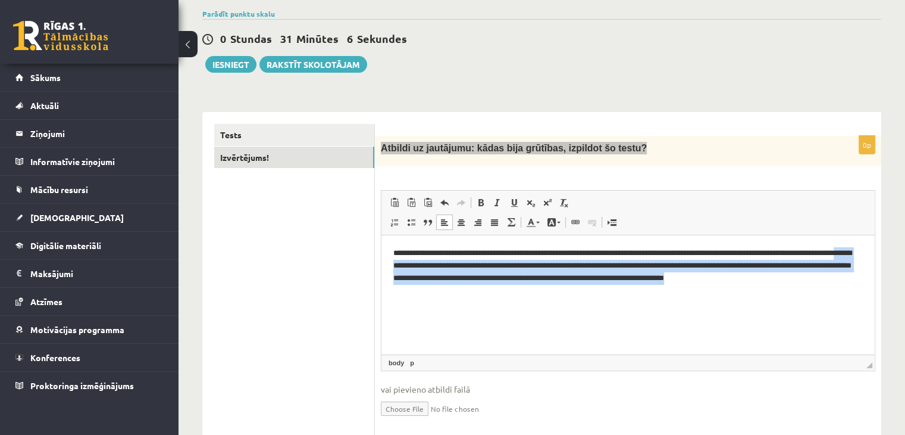
drag, startPoint x: 432, startPoint y: 266, endPoint x: 844, endPoint y: 277, distance: 412.1
click at [844, 277] on p "**********" at bounding box center [629, 265] width 470 height 37
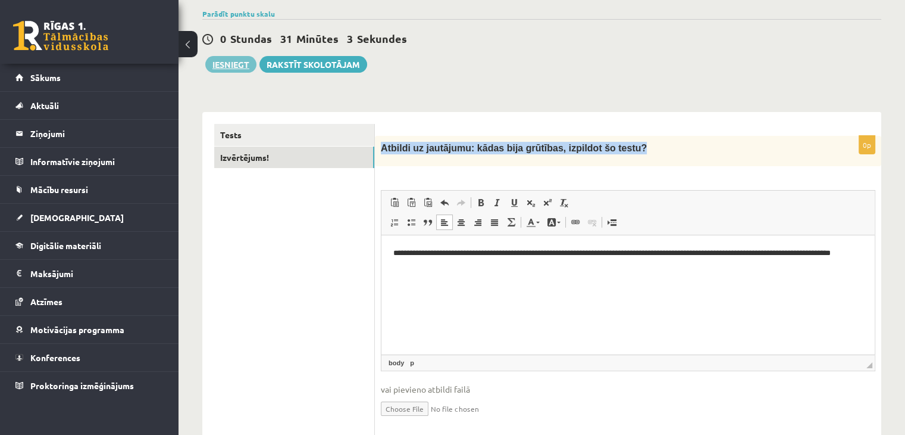
click at [231, 63] on button "Iesniegt" at bounding box center [230, 64] width 51 height 17
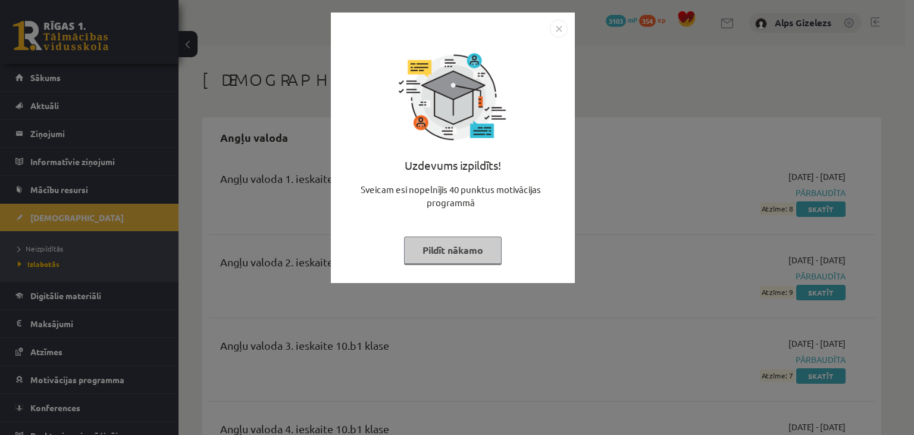
click at [421, 245] on button "Pildīt nākamo" at bounding box center [453, 249] width 98 height 27
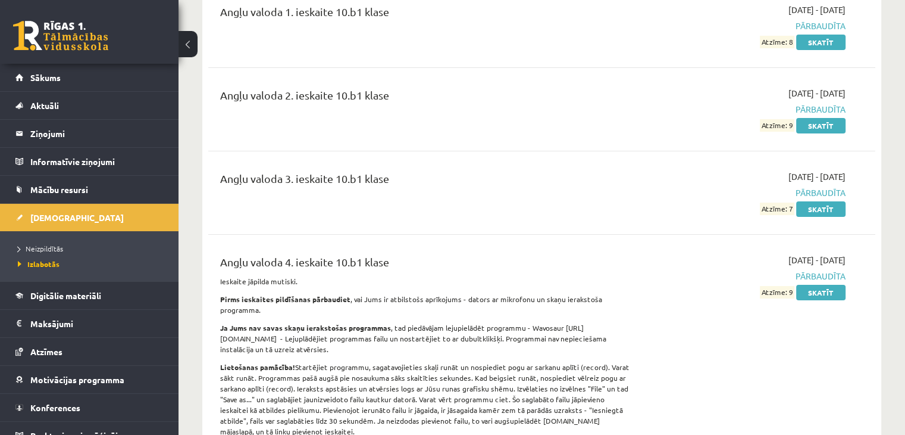
scroll to position [191, 0]
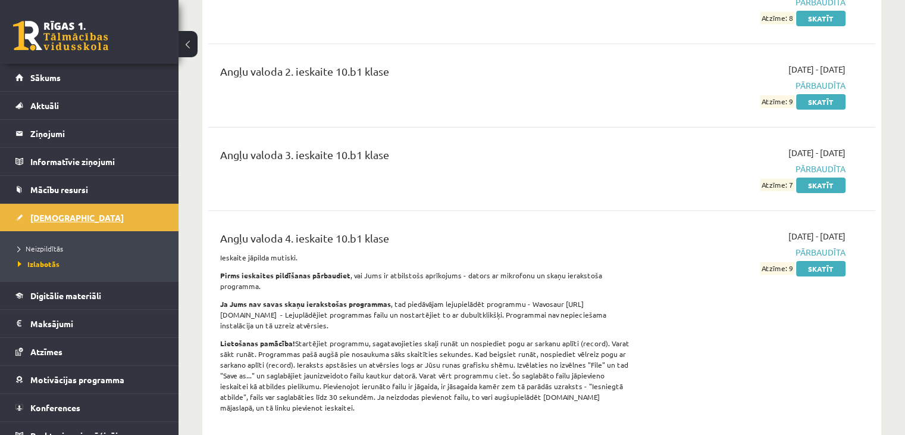
click at [52, 212] on span "[DEMOGRAPHIC_DATA]" at bounding box center [76, 217] width 93 height 11
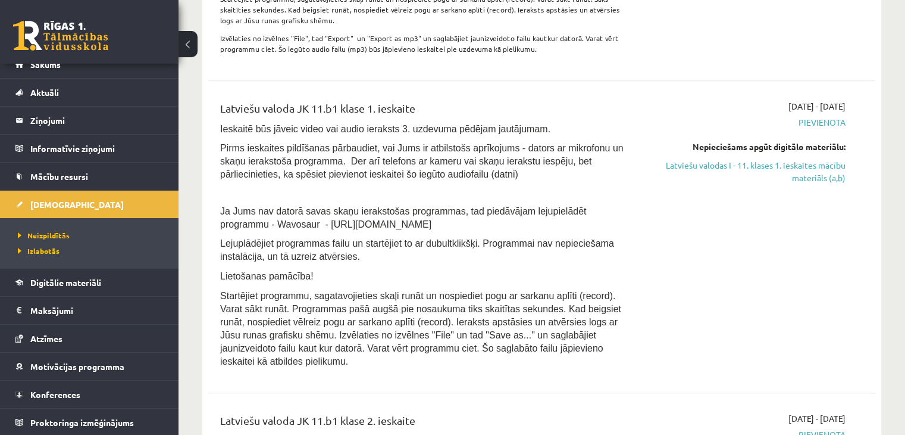
scroll to position [691, 0]
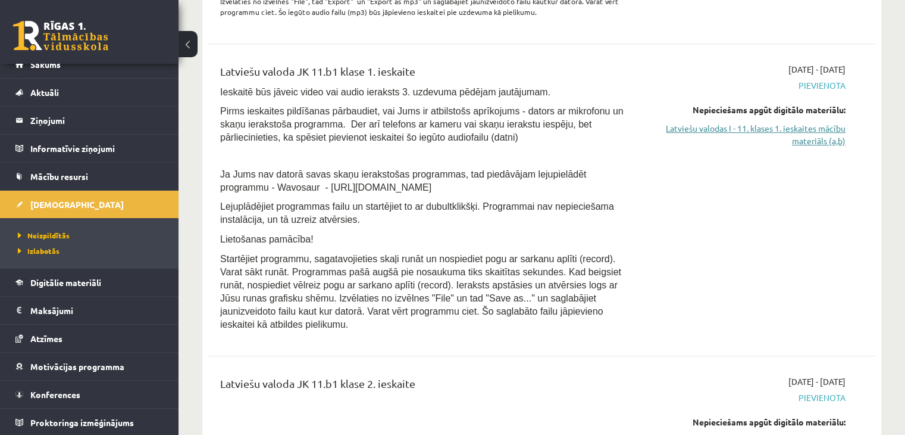
click at [833, 122] on link "Latviešu valodas I - 11. klases 1. ieskaites mācību materiāls (a,b)" at bounding box center [748, 134] width 196 height 25
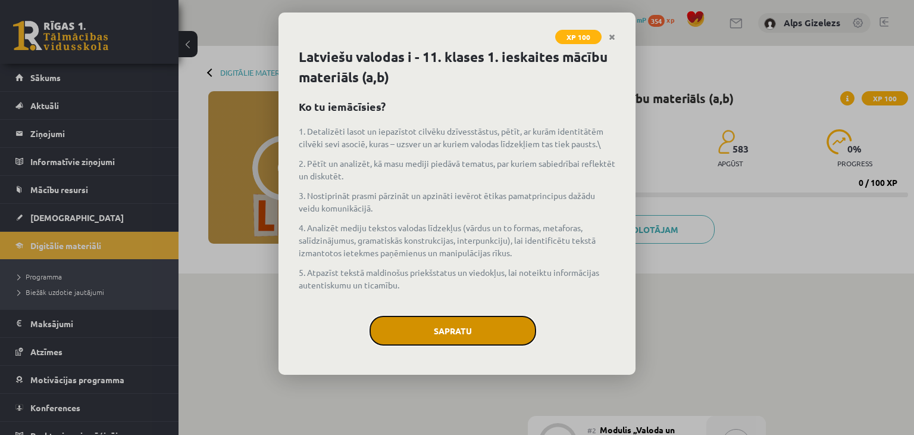
click at [452, 331] on button "Sapratu" at bounding box center [453, 331] width 167 height 30
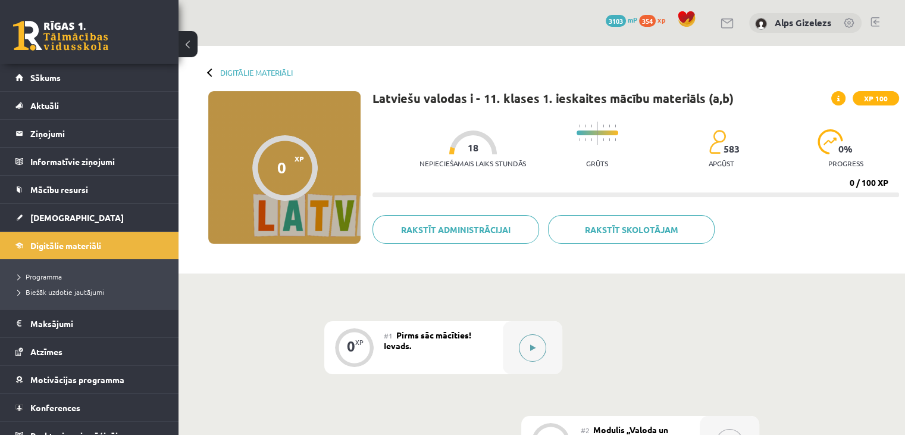
click at [533, 353] on button at bounding box center [532, 347] width 27 height 27
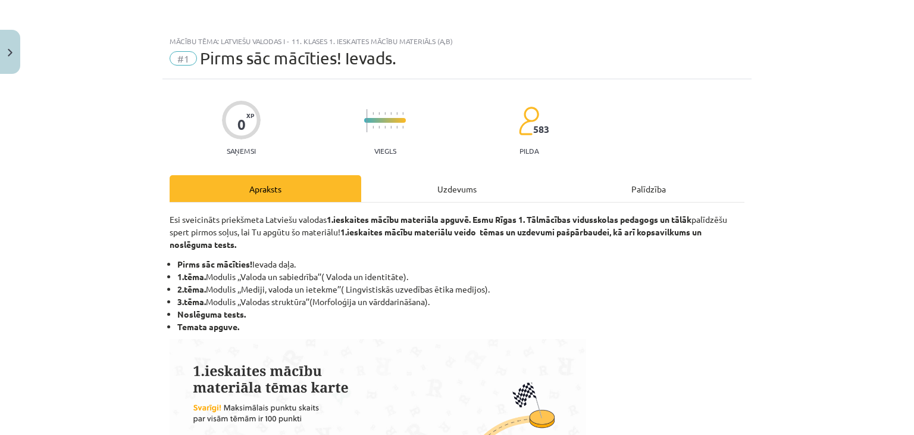
click at [592, 279] on li "1.tēma. Modulis ,,Valoda un sabiedrība’’( Valoda un identitāte)." at bounding box center [460, 276] width 567 height 13
click at [446, 188] on div "Uzdevums" at bounding box center [457, 188] width 192 height 27
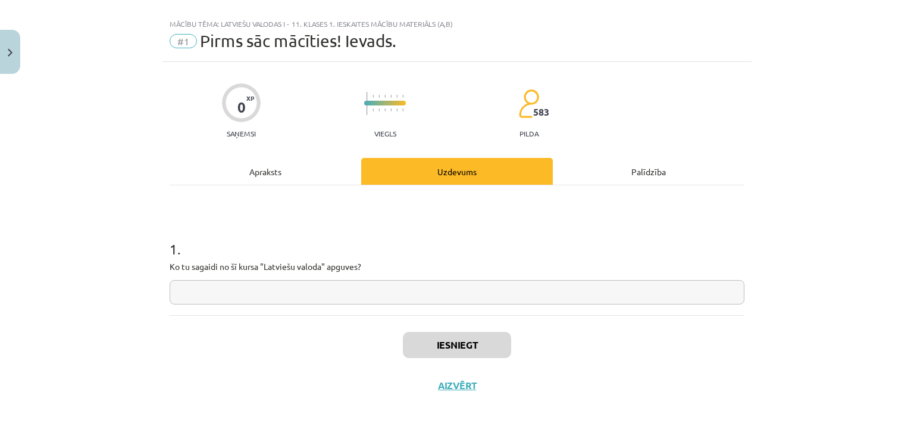
click at [364, 280] on input "text" at bounding box center [457, 292] width 575 height 24
type input "*"
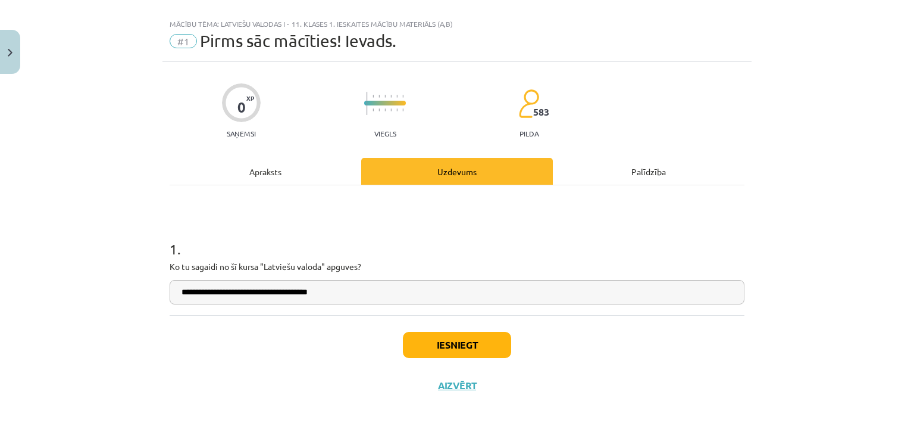
type input "**********"
click at [432, 352] on button "Iesniegt" at bounding box center [457, 345] width 108 height 26
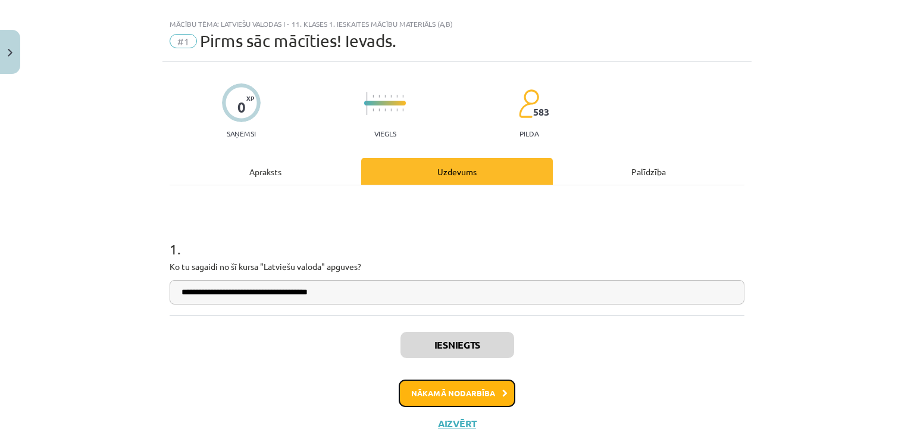
click at [442, 394] on button "Nākamā nodarbība" at bounding box center [457, 392] width 117 height 27
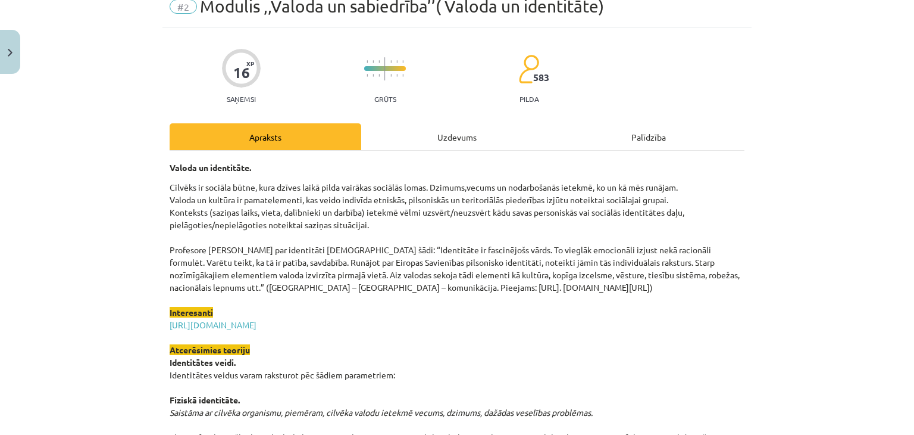
scroll to position [54, 0]
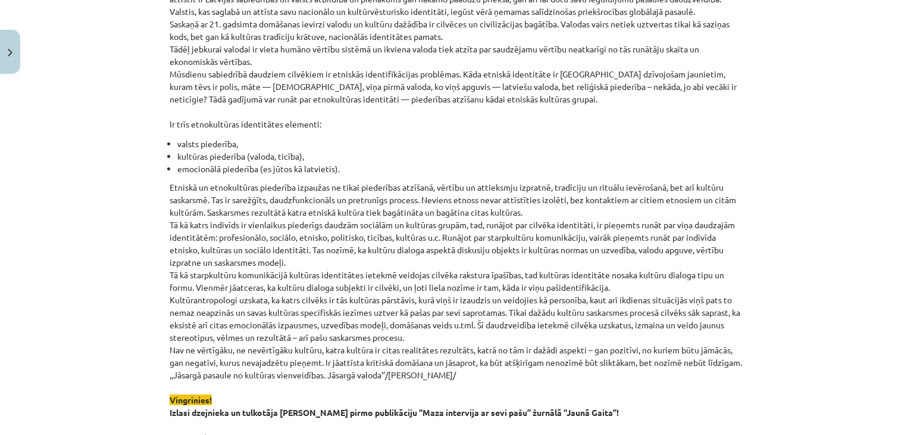
scroll to position [2573, 0]
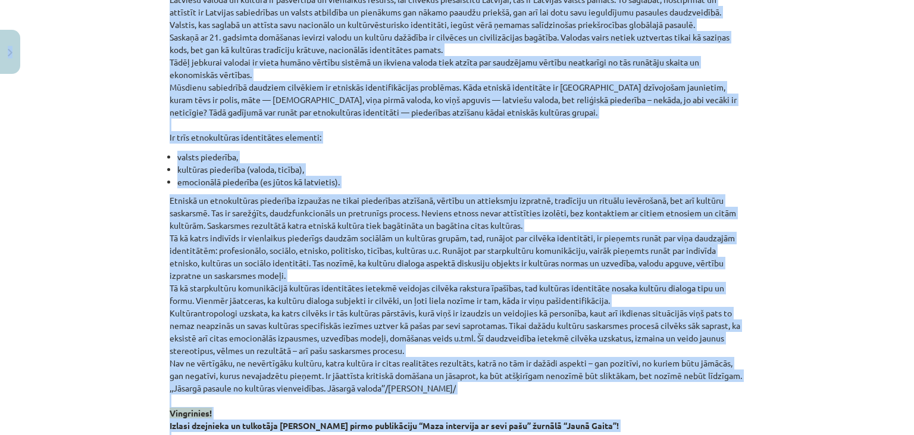
copy div "0 Loremip 4380 dO 947 si Amet Consecte Adipis Elitsed Do eiusmodt iNCIDI Utlabo…"
